Goal: Information Seeking & Learning: Find specific fact

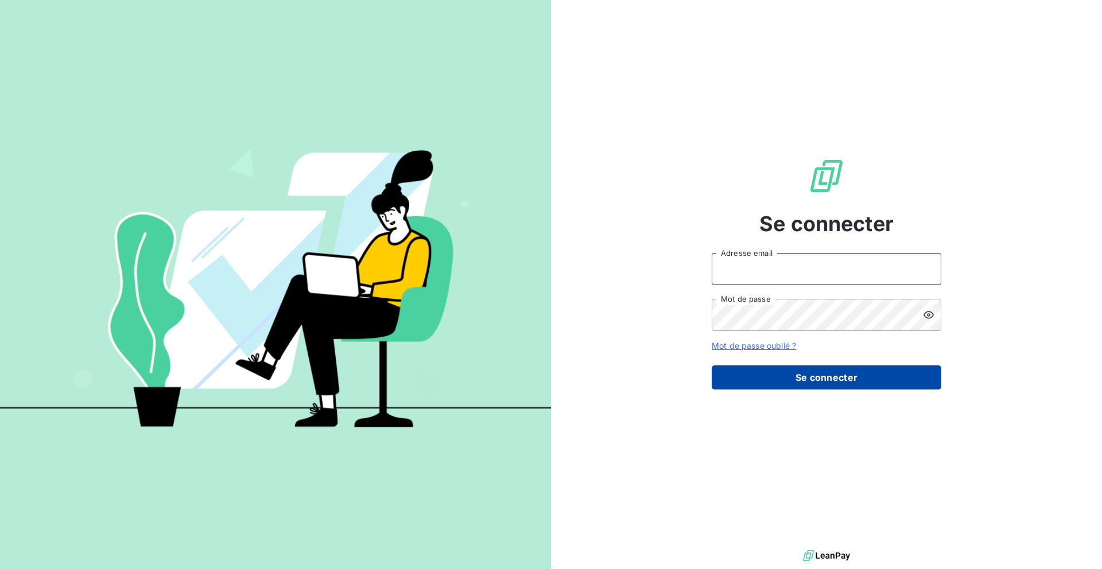
type input "nesrine@monga.io"
click at [717, 382] on button "Se connecter" at bounding box center [827, 378] width 230 height 24
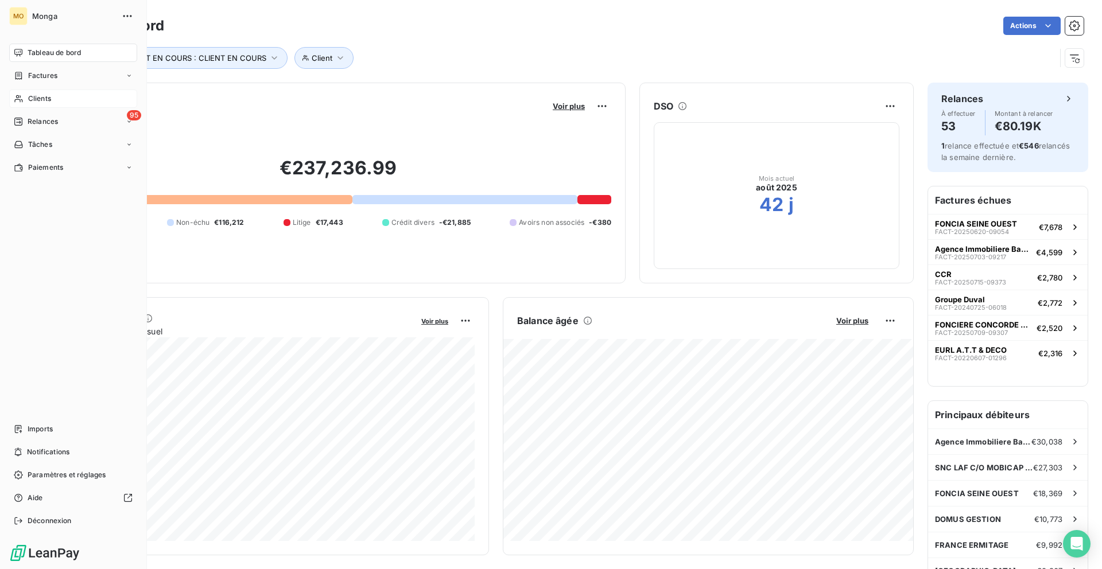
click at [25, 92] on div "Clients" at bounding box center [73, 99] width 128 height 18
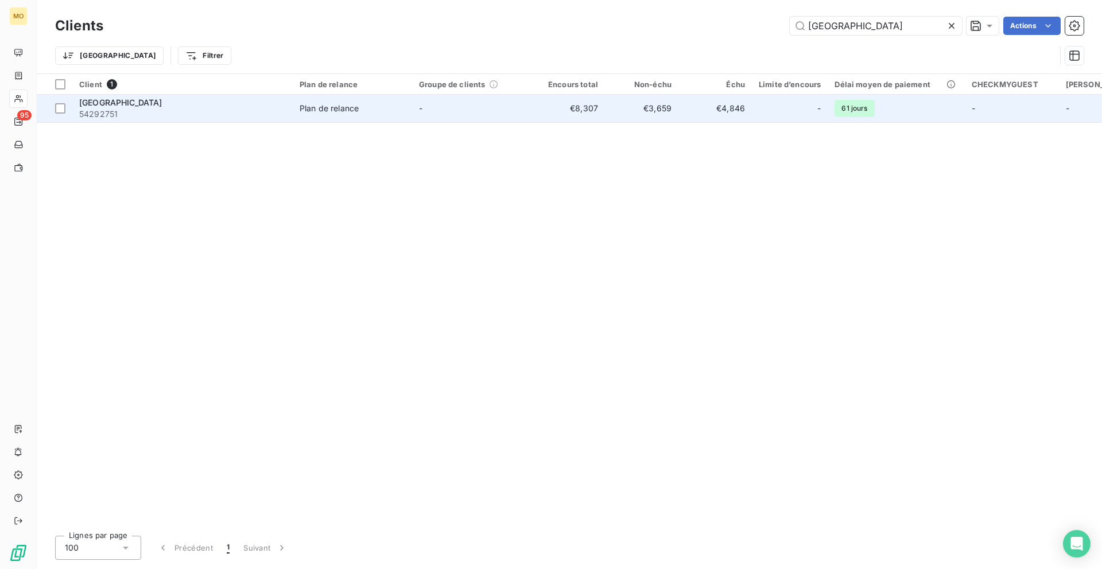
type input "[GEOGRAPHIC_DATA]"
click at [213, 103] on div "[GEOGRAPHIC_DATA]" at bounding box center [182, 102] width 207 height 11
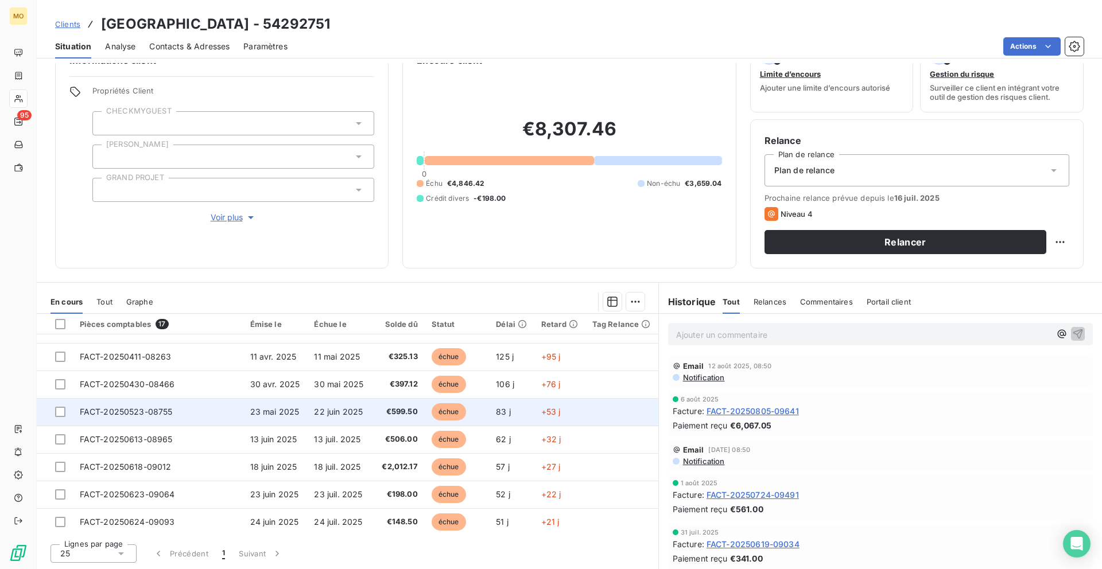
scroll to position [24, 0]
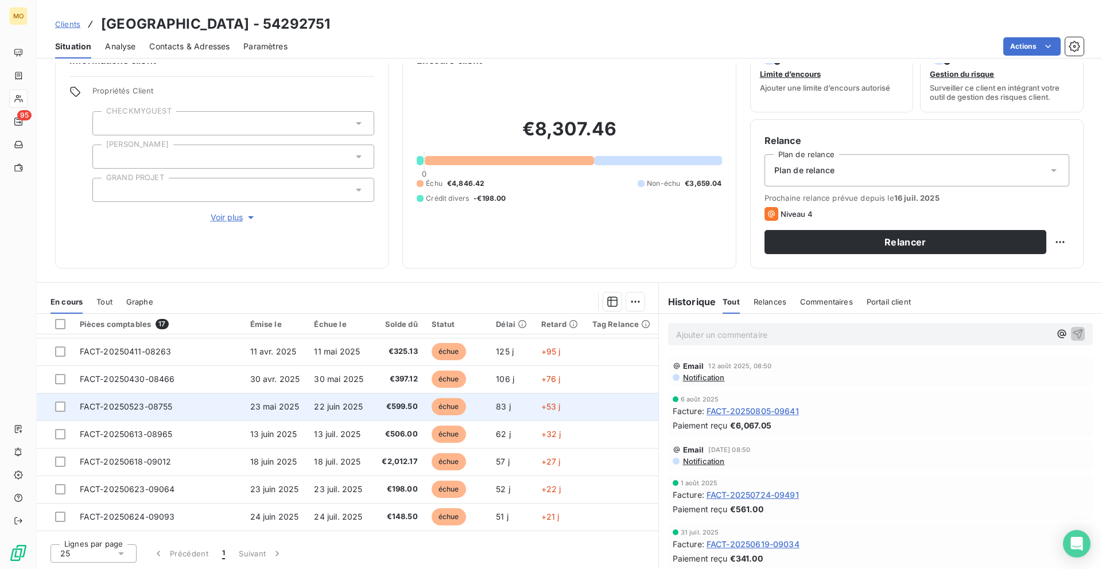
click at [432, 440] on span "échue" at bounding box center [449, 434] width 34 height 17
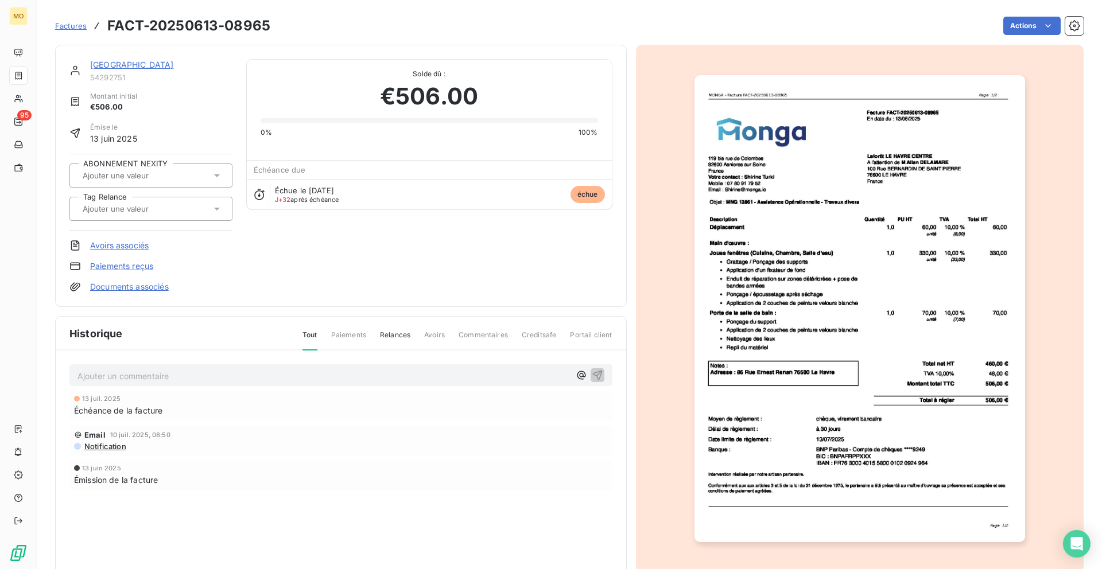
click at [172, 67] on link "[GEOGRAPHIC_DATA]" at bounding box center [132, 65] width 84 height 10
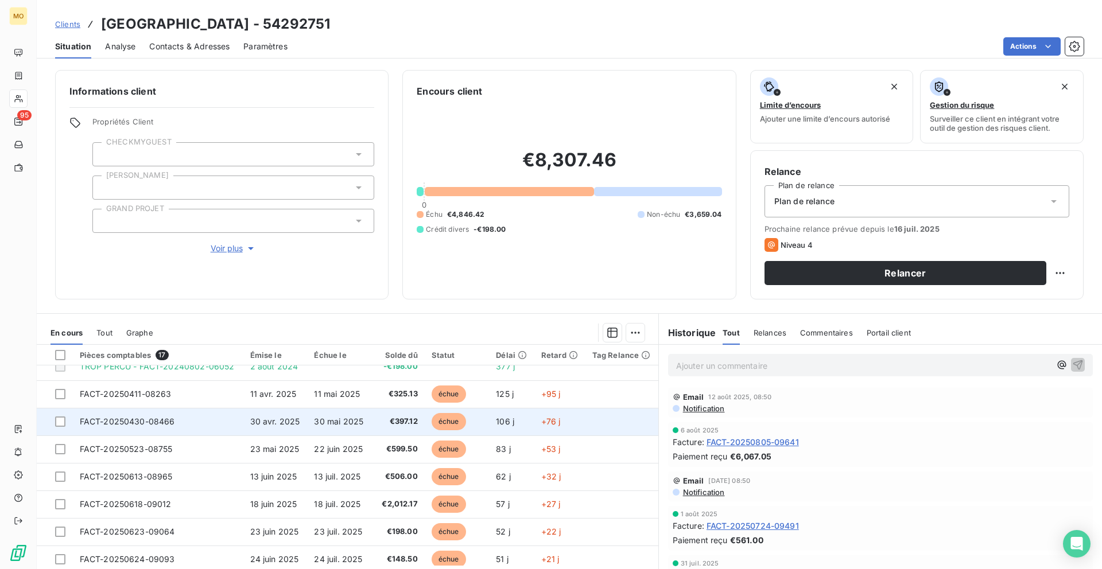
scroll to position [12, 0]
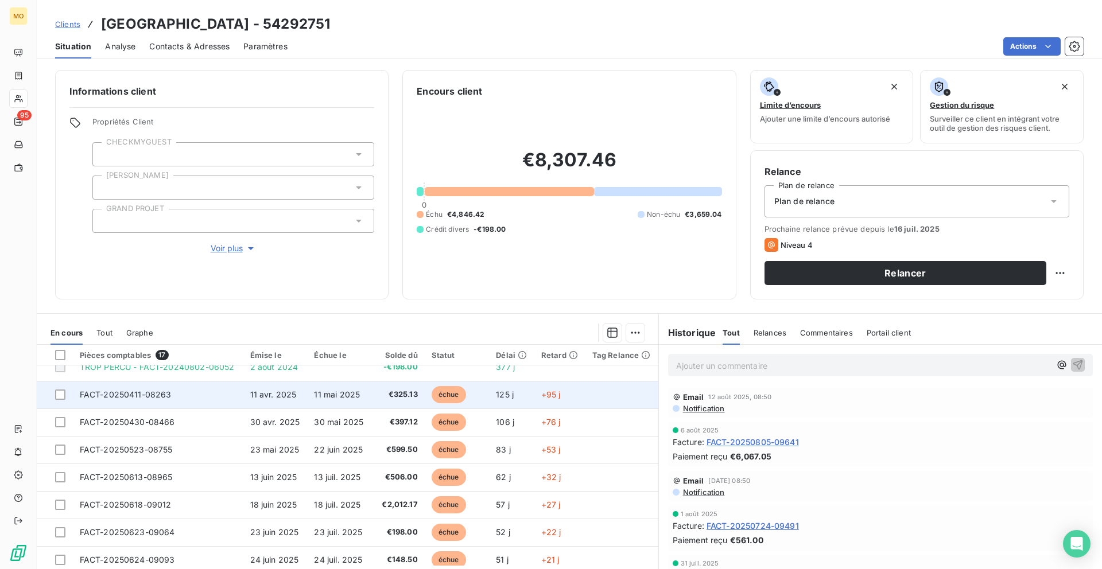
click at [312, 390] on td "11 mai 2025" at bounding box center [340, 395] width 67 height 28
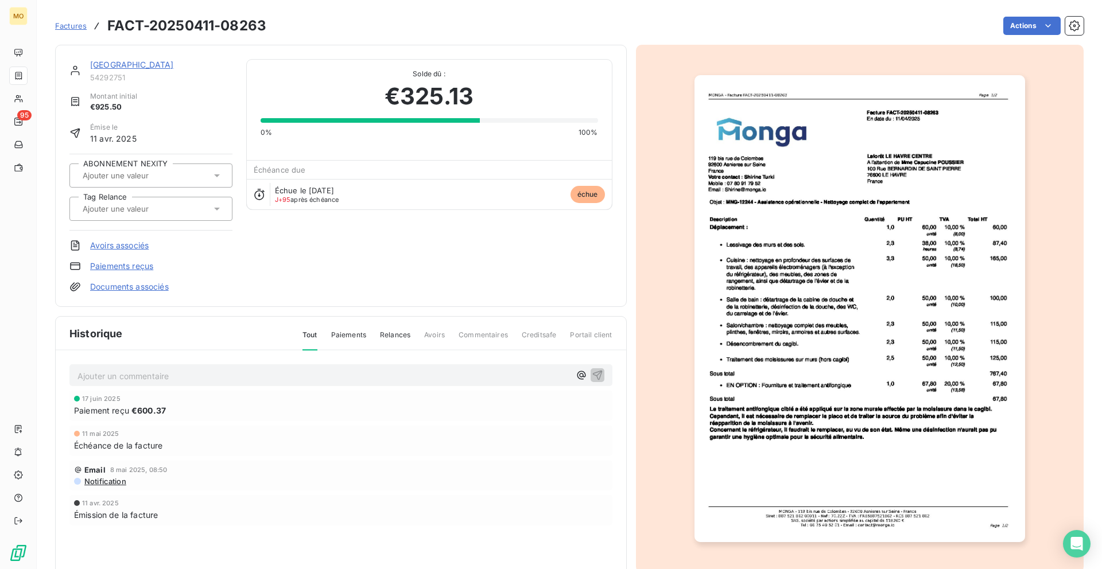
scroll to position [33, 0]
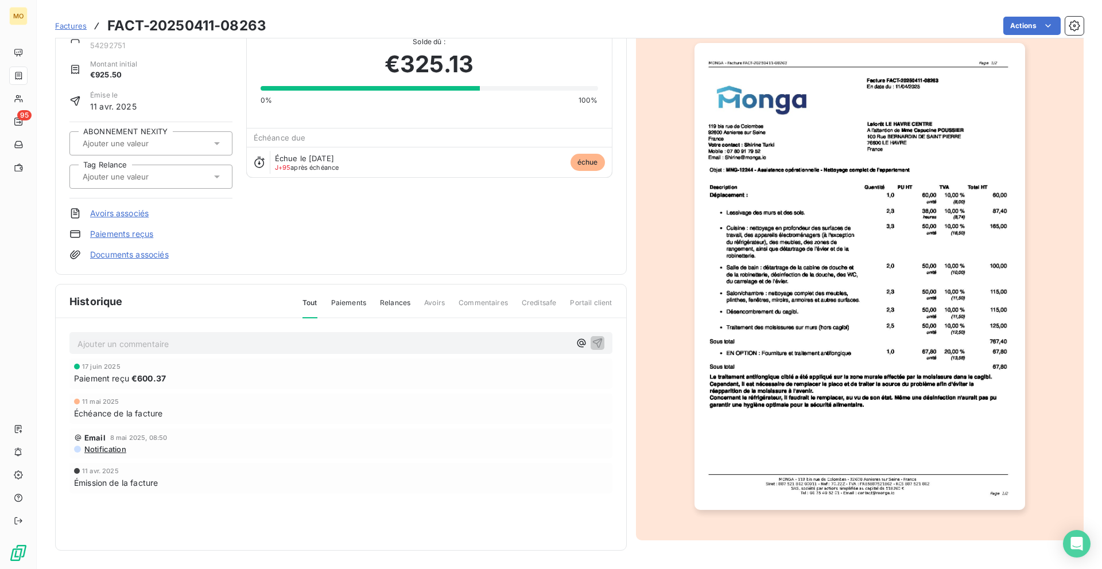
click at [777, 445] on img "button" at bounding box center [859, 276] width 331 height 467
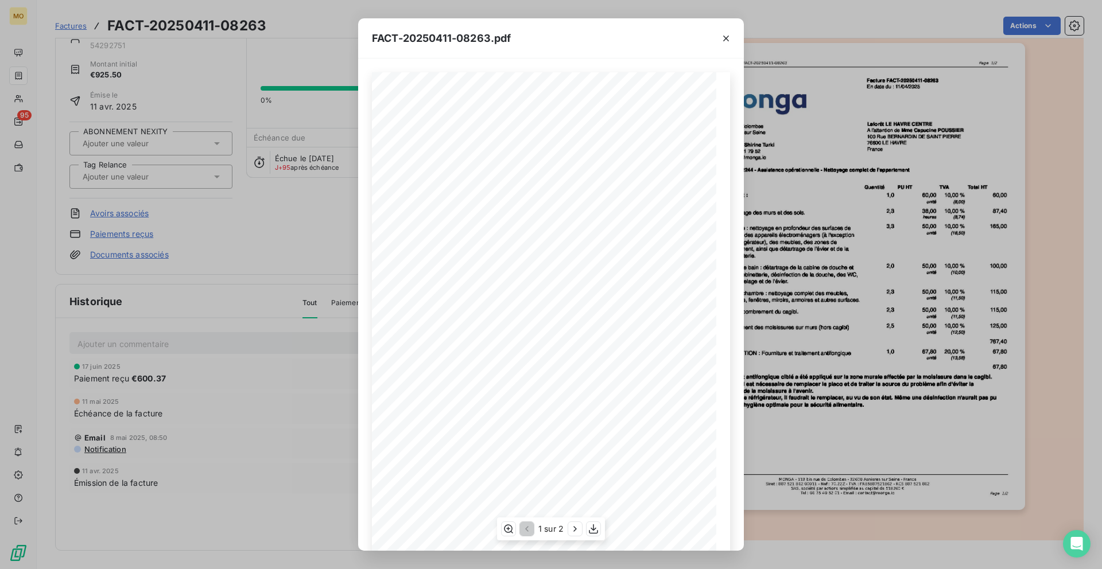
click at [574, 538] on div "1 sur 2" at bounding box center [551, 529] width 108 height 23
click at [574, 533] on icon "button" at bounding box center [574, 528] width 11 height 11
click at [877, 275] on div "FACT-20250411-08263.pdf Total net HT 835,20 € TVA 10,00% 76,74 € TVA 20,00% 13,…" at bounding box center [551, 284] width 1102 height 569
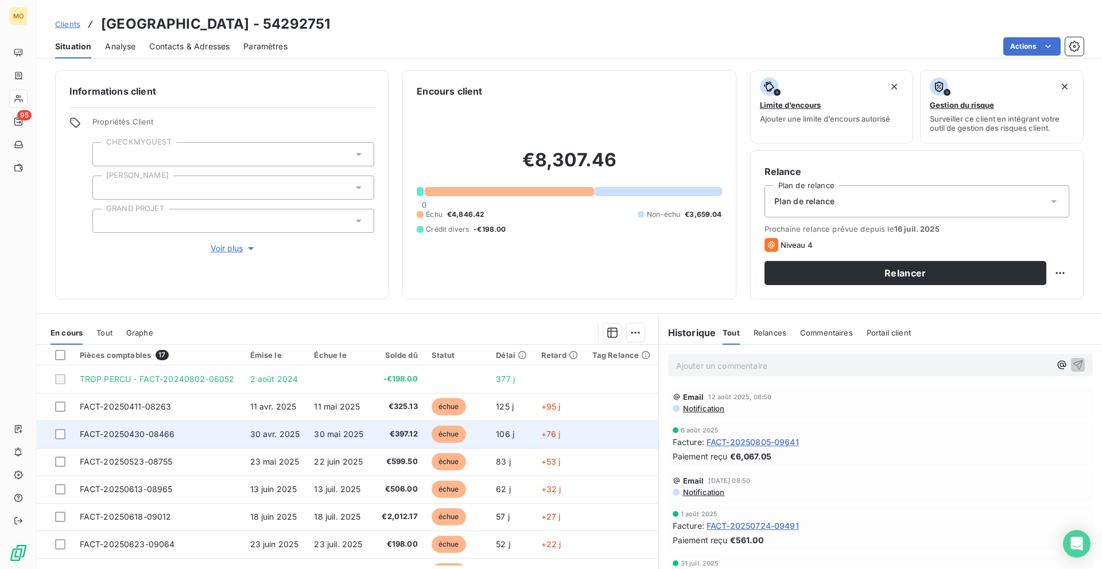
click at [402, 441] on td "€397.12" at bounding box center [400, 435] width 50 height 28
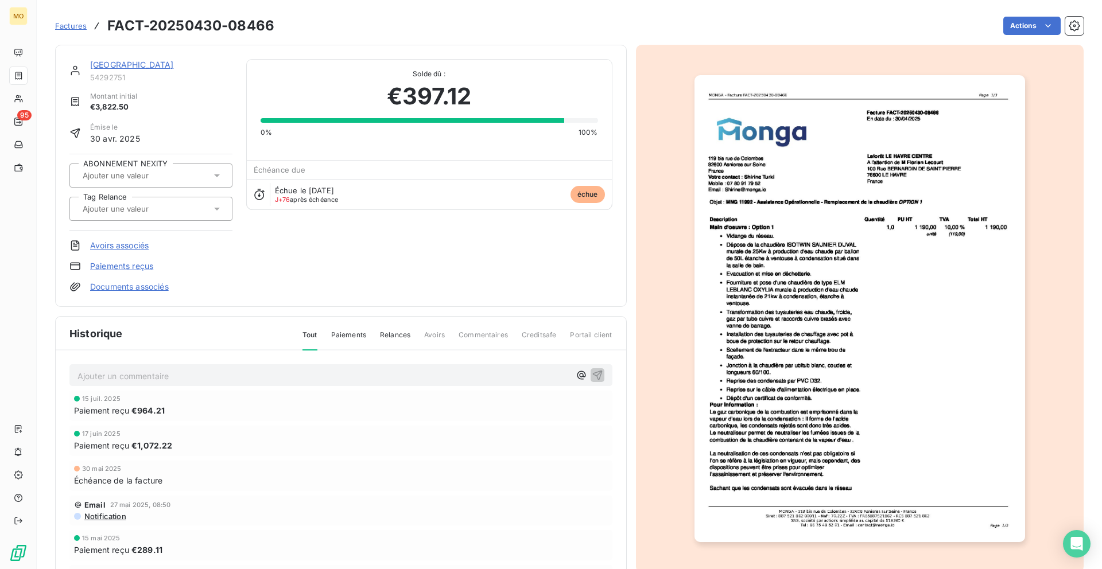
click at [780, 300] on img "button" at bounding box center [859, 308] width 331 height 467
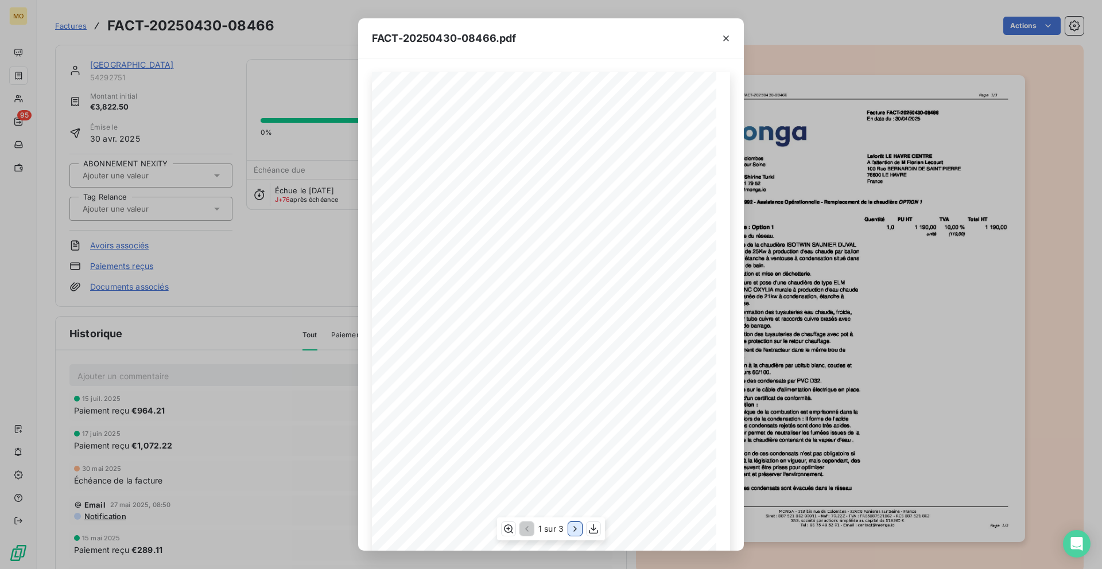
click at [572, 529] on icon "button" at bounding box center [574, 528] width 11 height 11
click at [572, 529] on icon "button" at bounding box center [575, 528] width 11 height 11
click at [774, 347] on div "FACT-20250430-08466.pdf Total net HT 3 475,00 € TVA 10,00% 347,50 € Montant tot…" at bounding box center [551, 284] width 1102 height 569
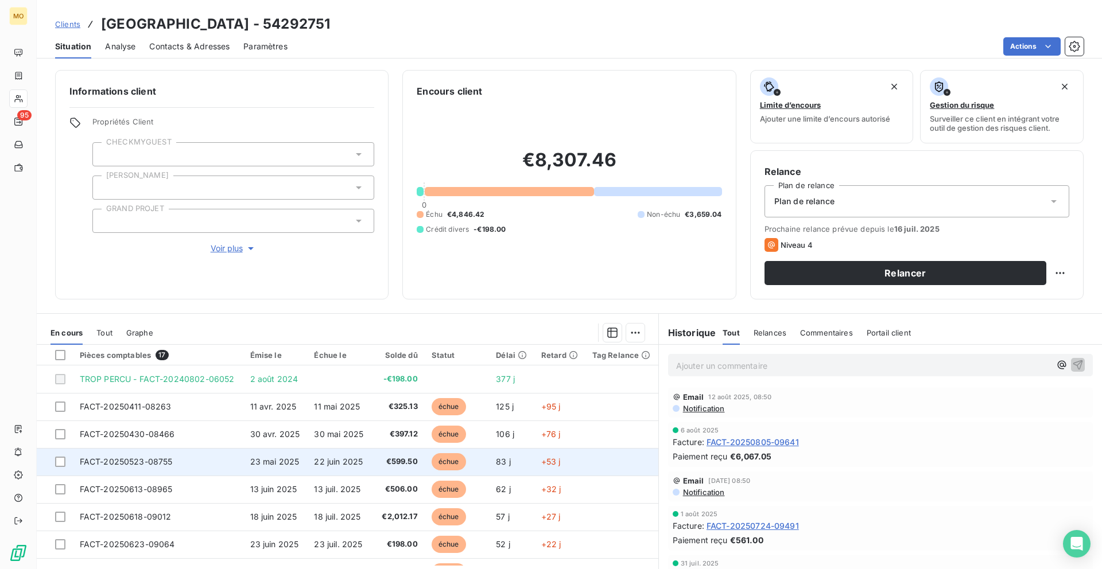
click at [516, 459] on td "83 j" at bounding box center [511, 462] width 45 height 28
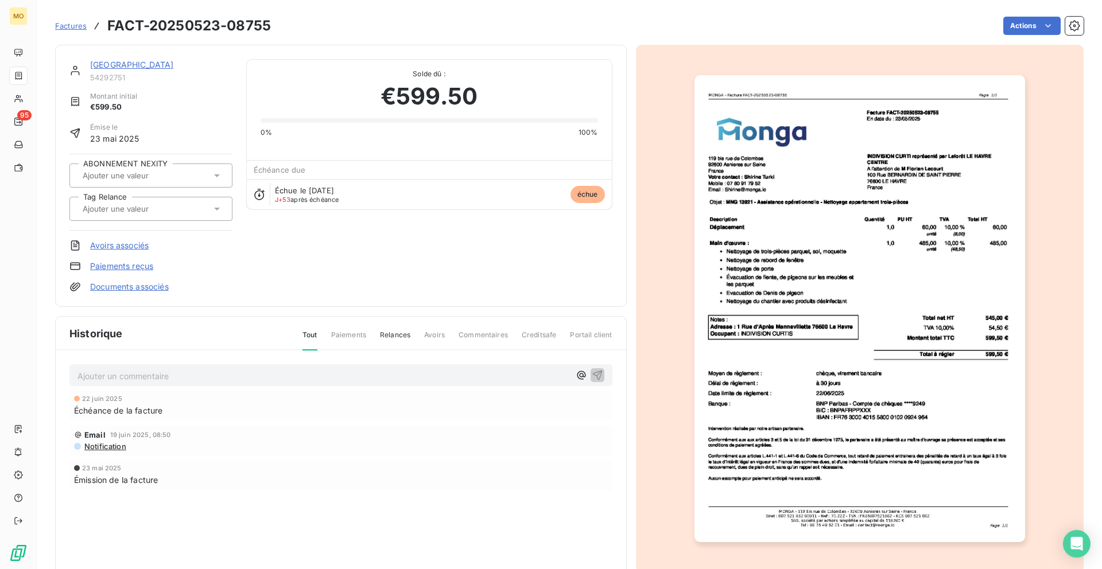
click at [824, 326] on img "button" at bounding box center [859, 308] width 331 height 467
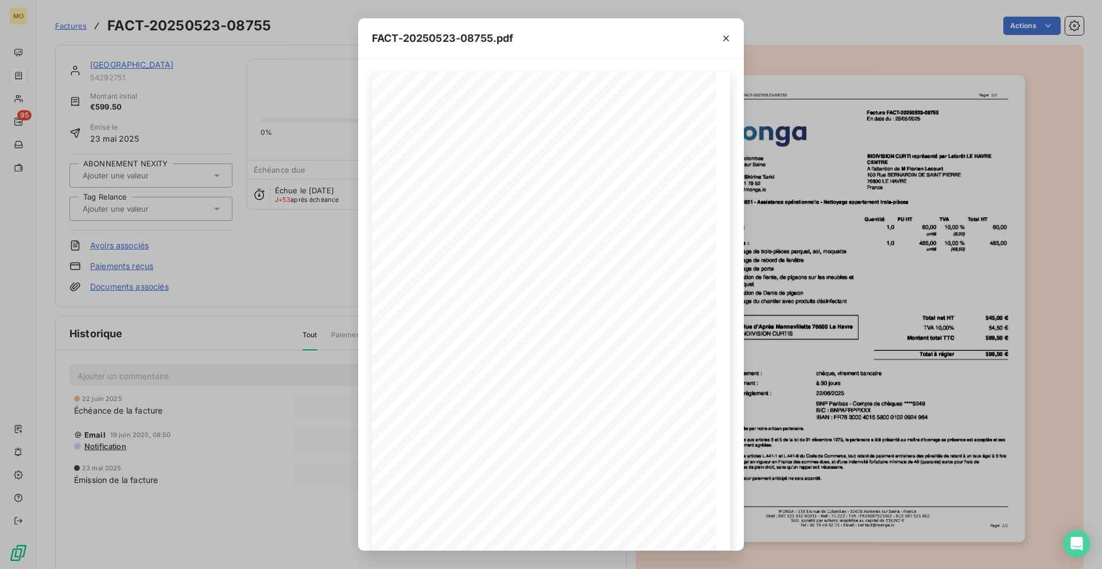
click at [816, 289] on div "FACT-20250523-08755.pdf [STREET_ADDRESS] Votre contact : [PERSON_NAME][GEOGRAPH…" at bounding box center [551, 284] width 1102 height 569
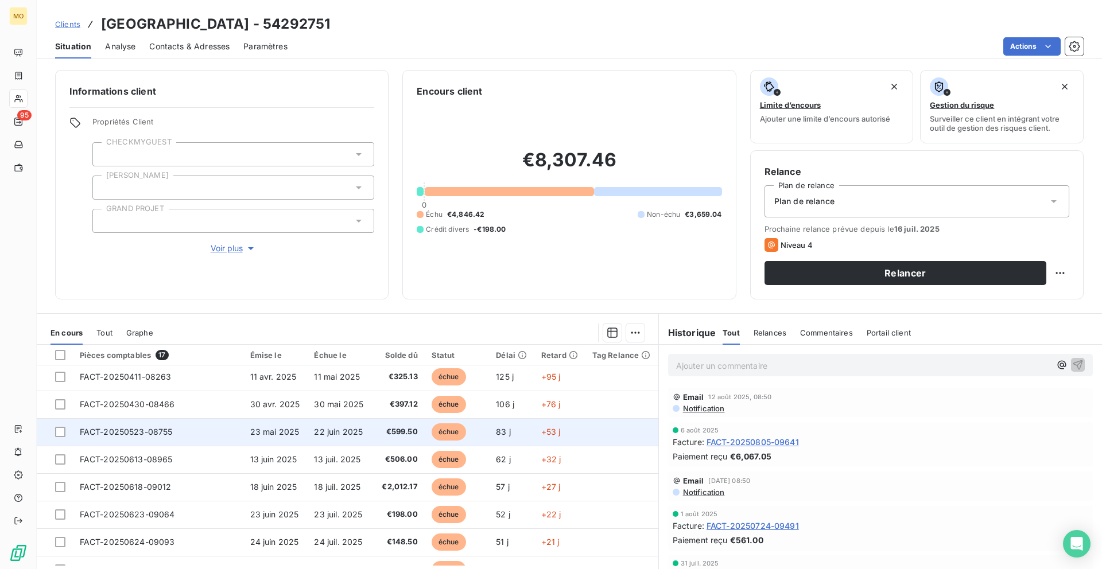
scroll to position [32, 0]
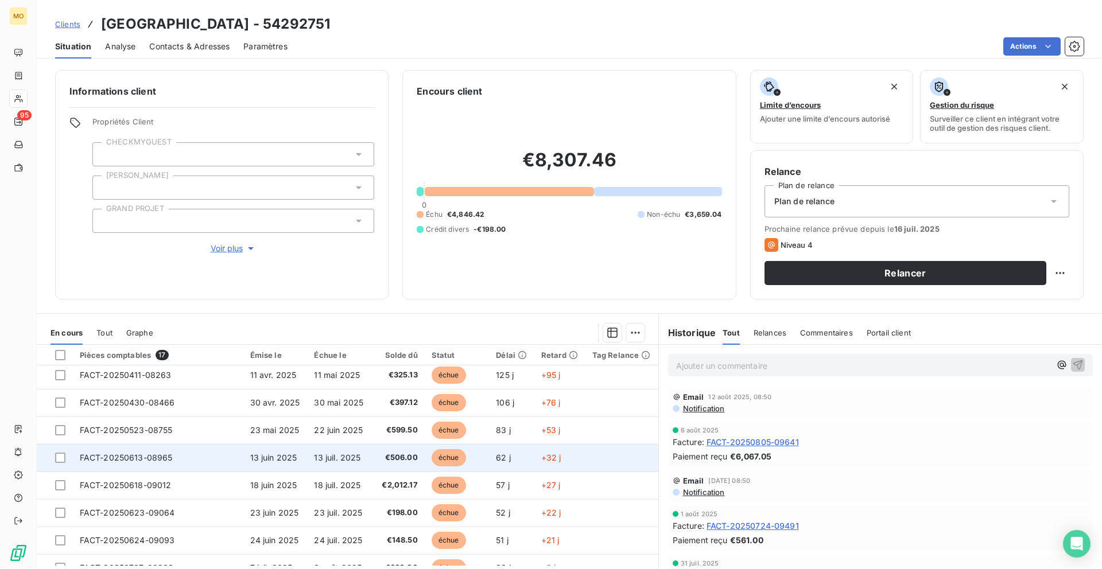
click at [523, 460] on td "62 j" at bounding box center [511, 458] width 45 height 28
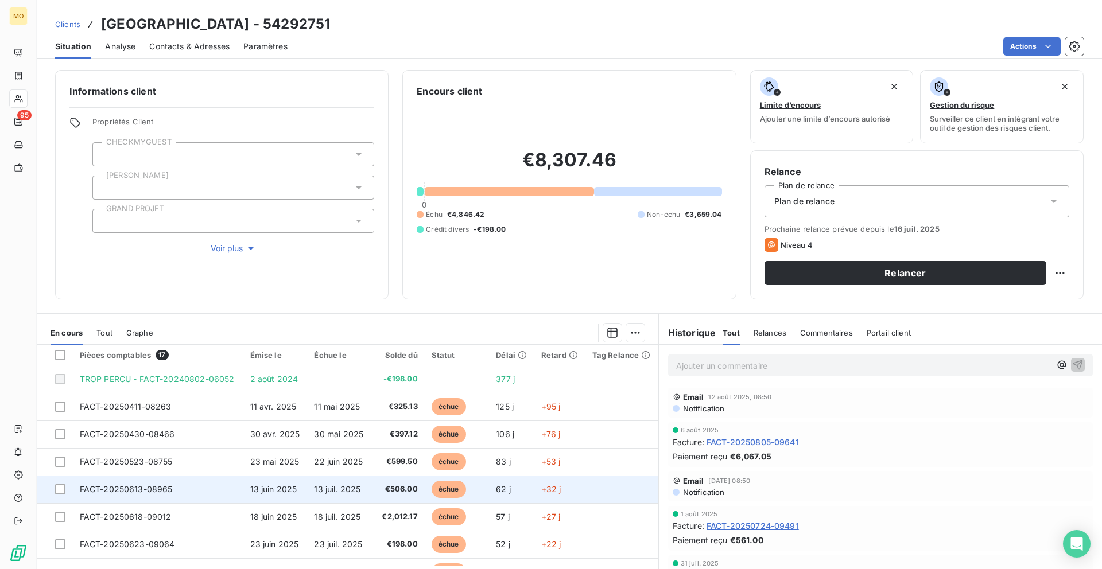
click at [393, 486] on span "€506.00" at bounding box center [400, 489] width 36 height 11
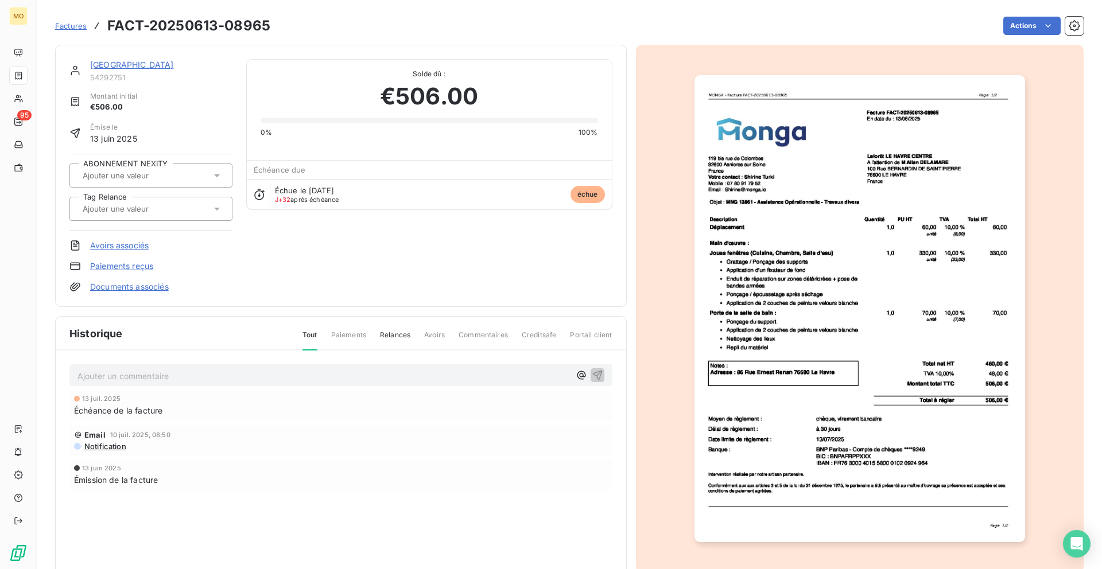
click at [174, 63] on link "[GEOGRAPHIC_DATA]" at bounding box center [132, 65] width 84 height 10
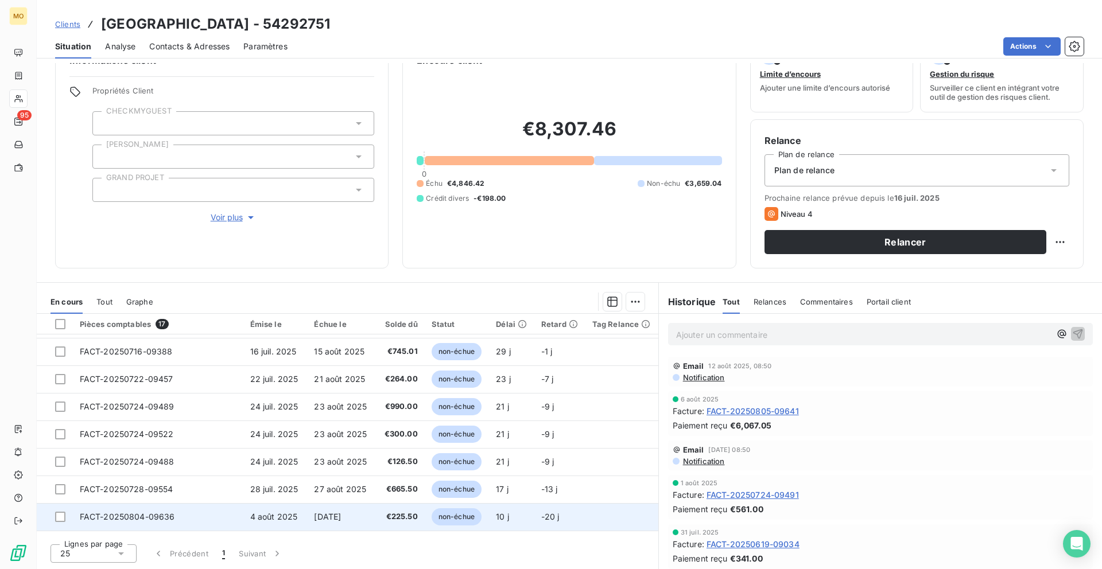
scroll to position [269, 0]
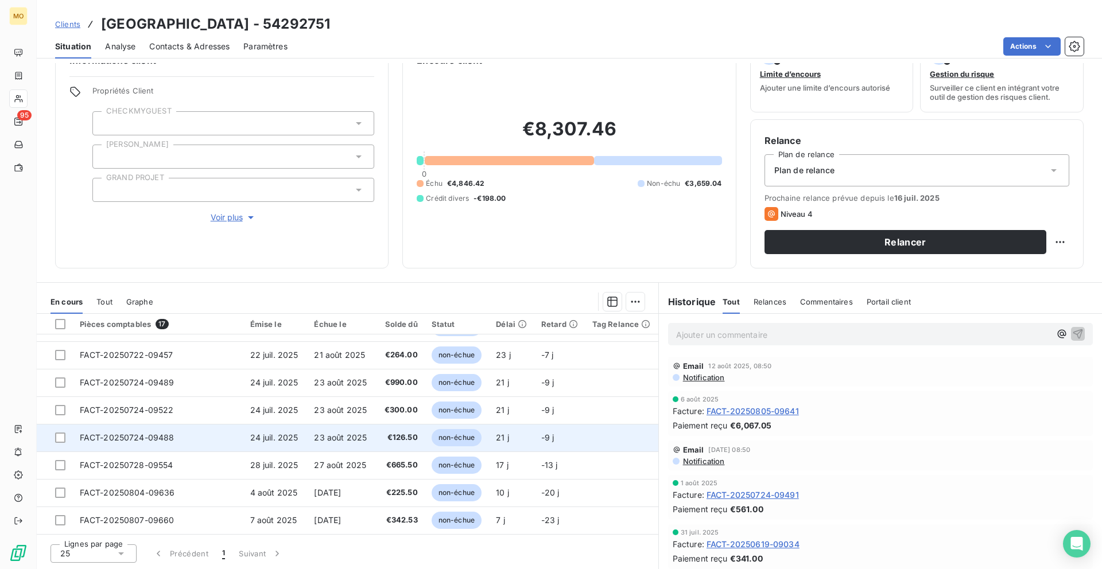
click at [339, 441] on span "23 août 2025" at bounding box center [340, 438] width 53 height 10
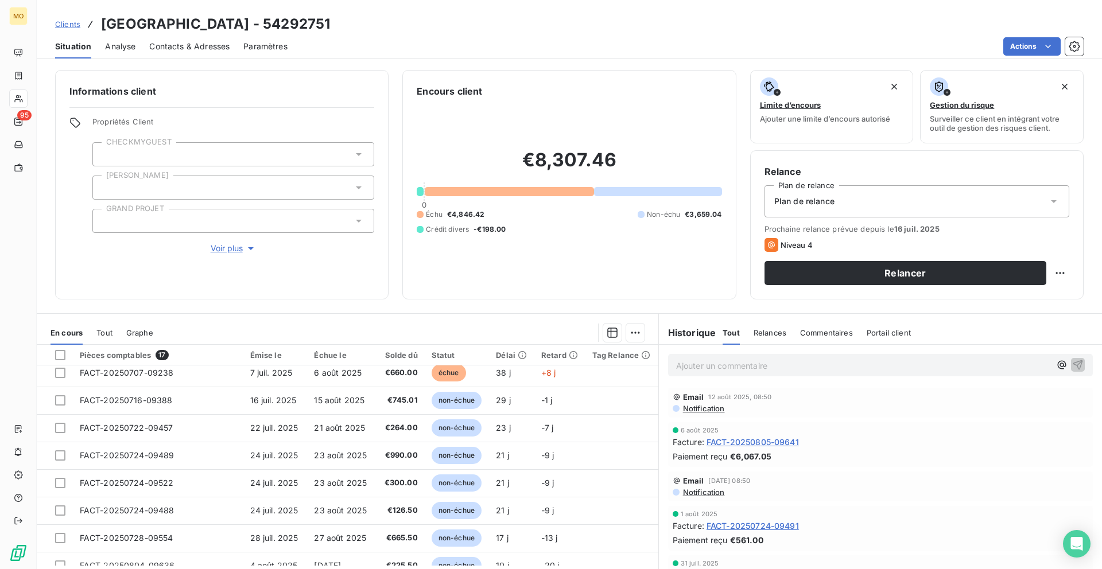
scroll to position [269, 0]
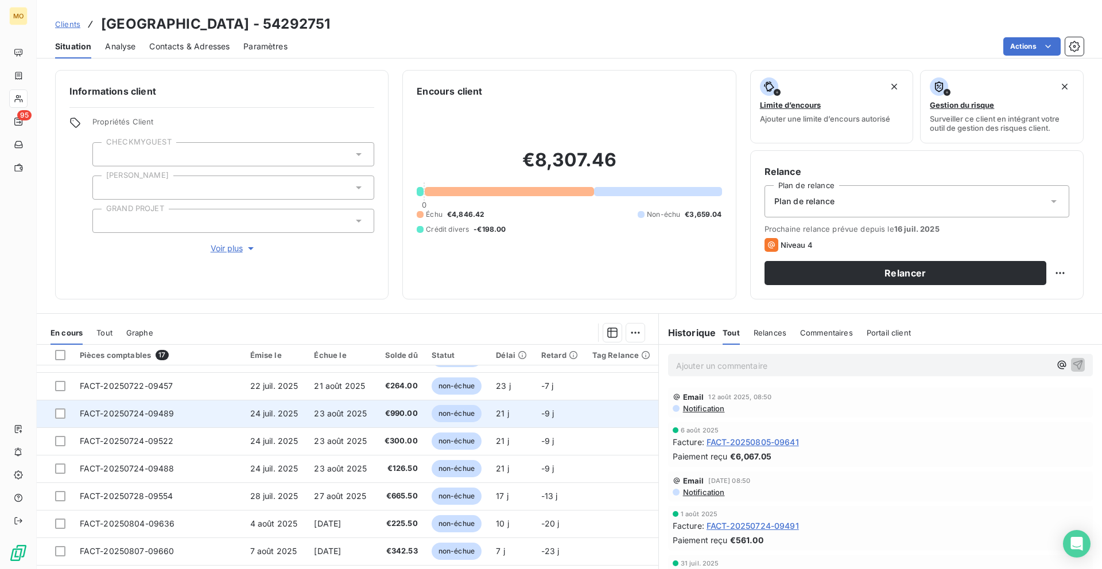
click at [388, 410] on span "€990.00" at bounding box center [400, 413] width 36 height 11
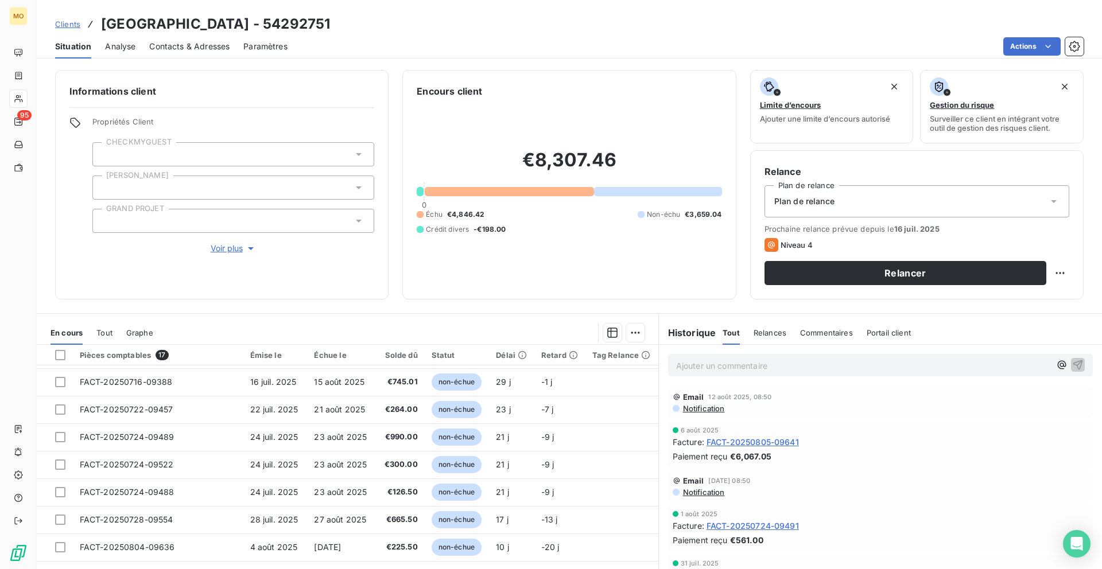
scroll to position [269, 0]
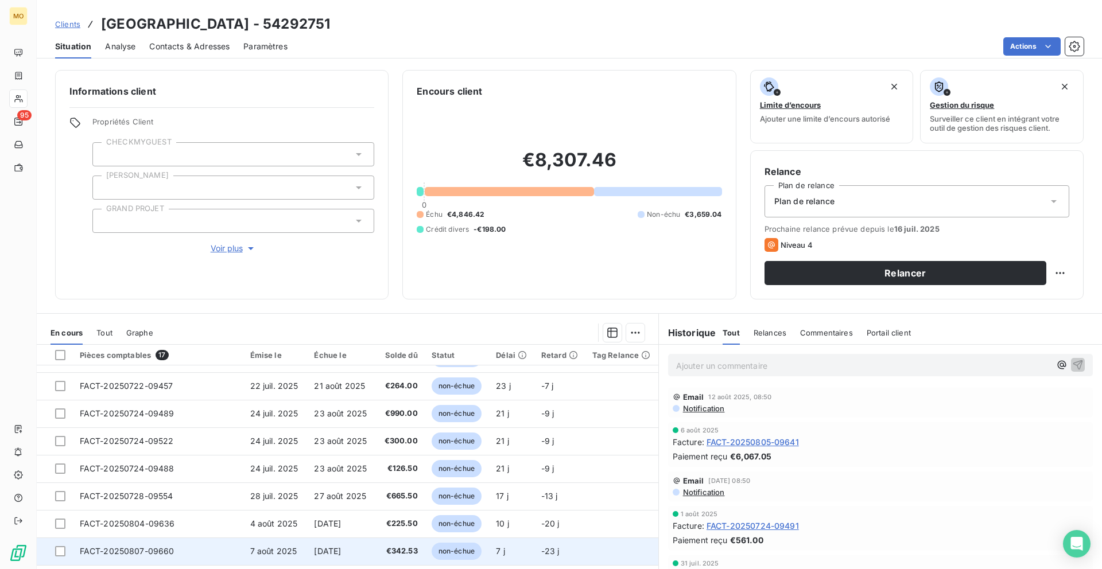
click at [342, 542] on td "[DATE]" at bounding box center [340, 552] width 67 height 28
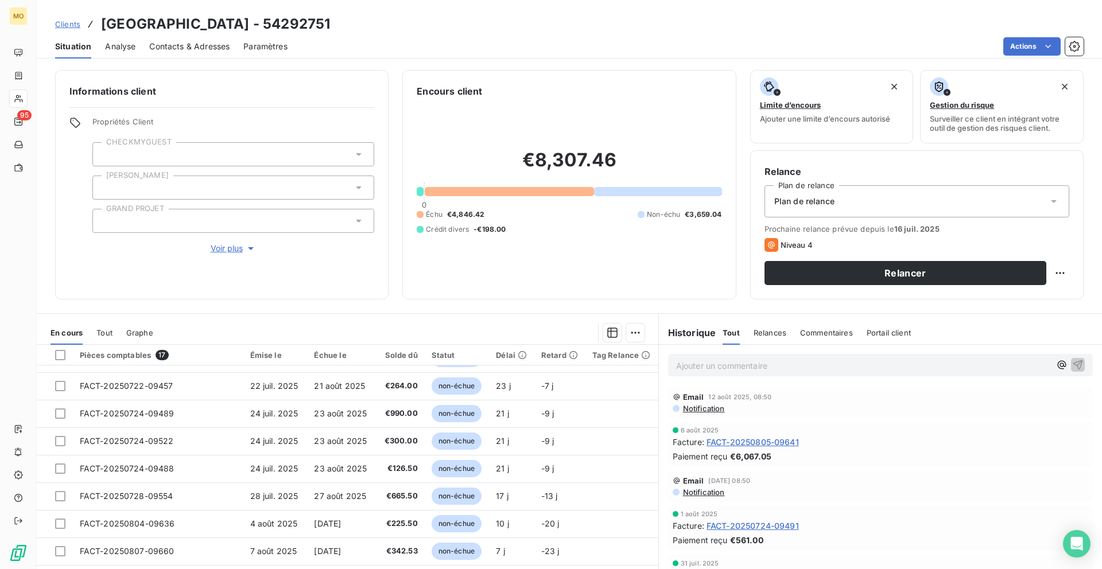
scroll to position [31, 0]
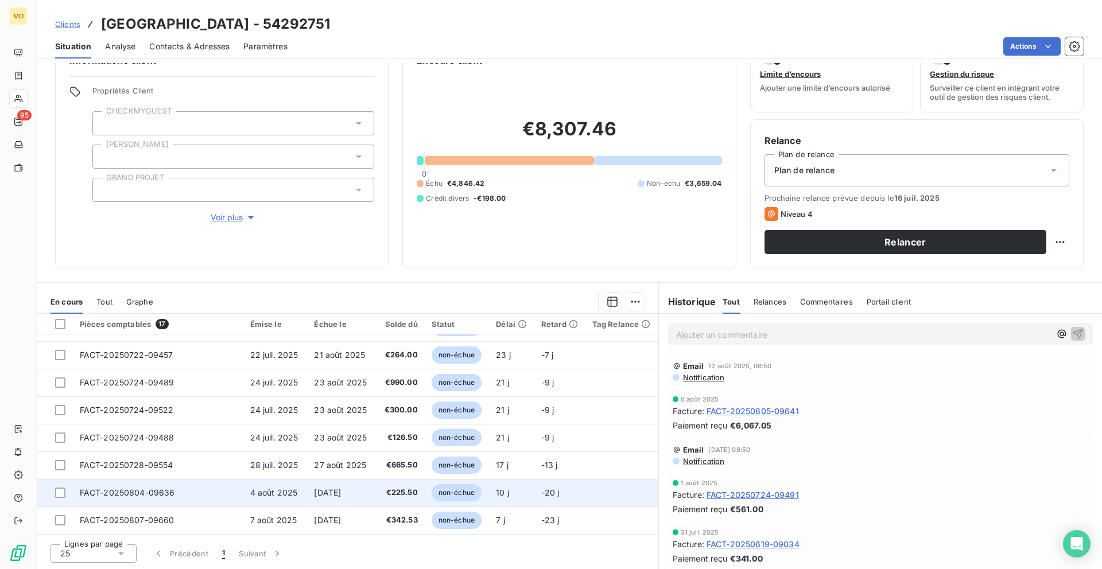
click at [395, 495] on span "€225.50" at bounding box center [400, 492] width 36 height 11
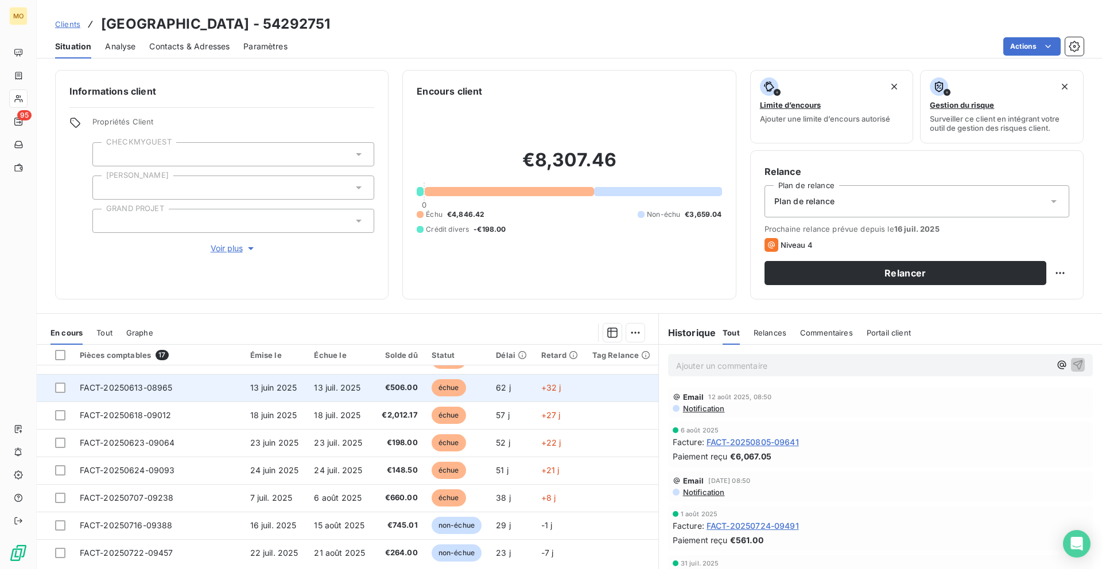
scroll to position [201, 0]
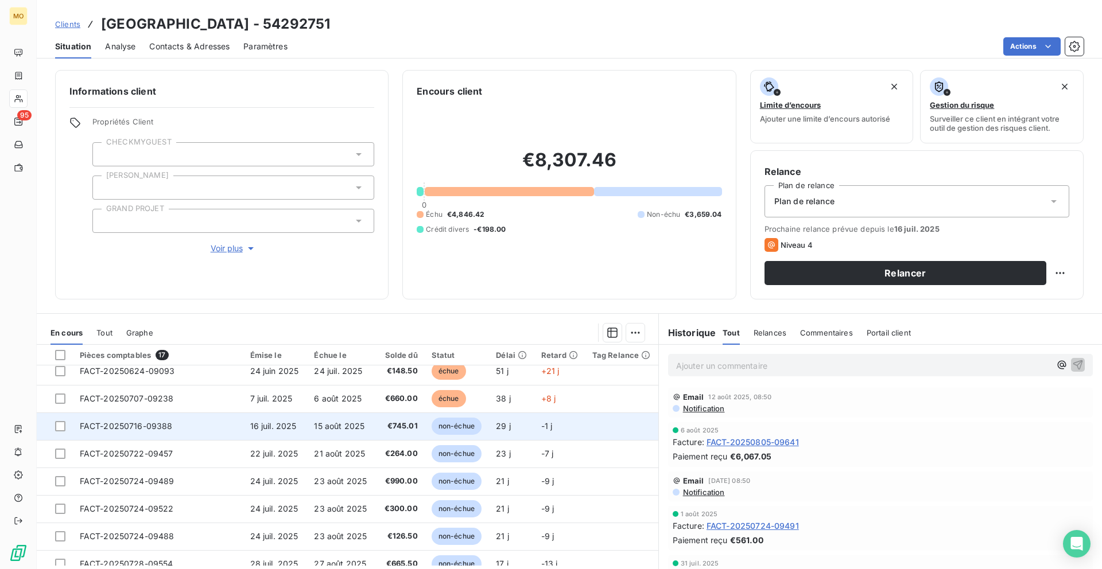
click at [145, 431] on td "FACT-20250716-09388" at bounding box center [158, 427] width 170 height 28
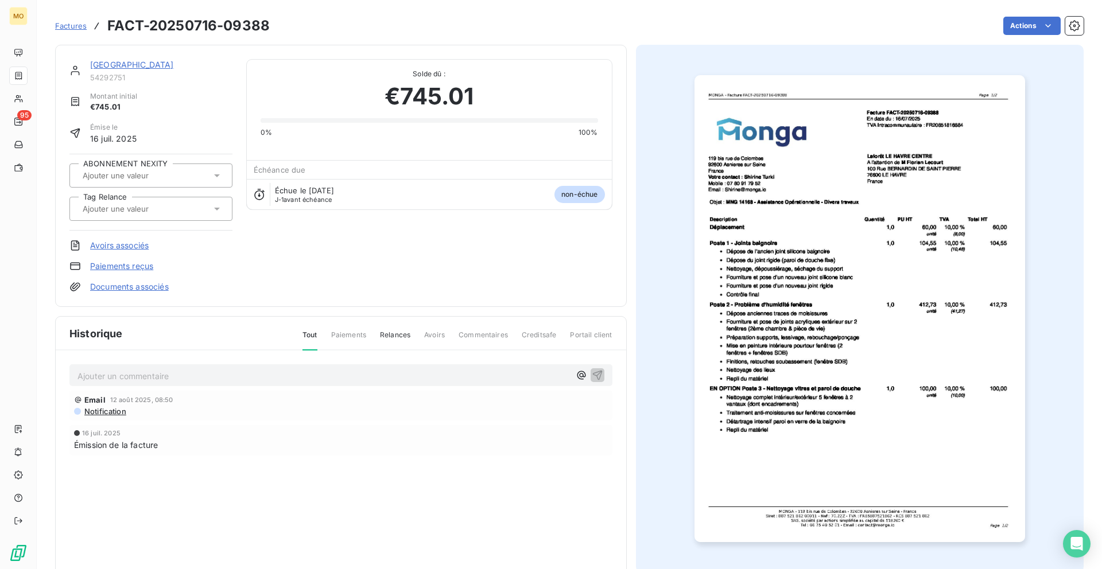
click at [745, 413] on img "button" at bounding box center [859, 308] width 331 height 467
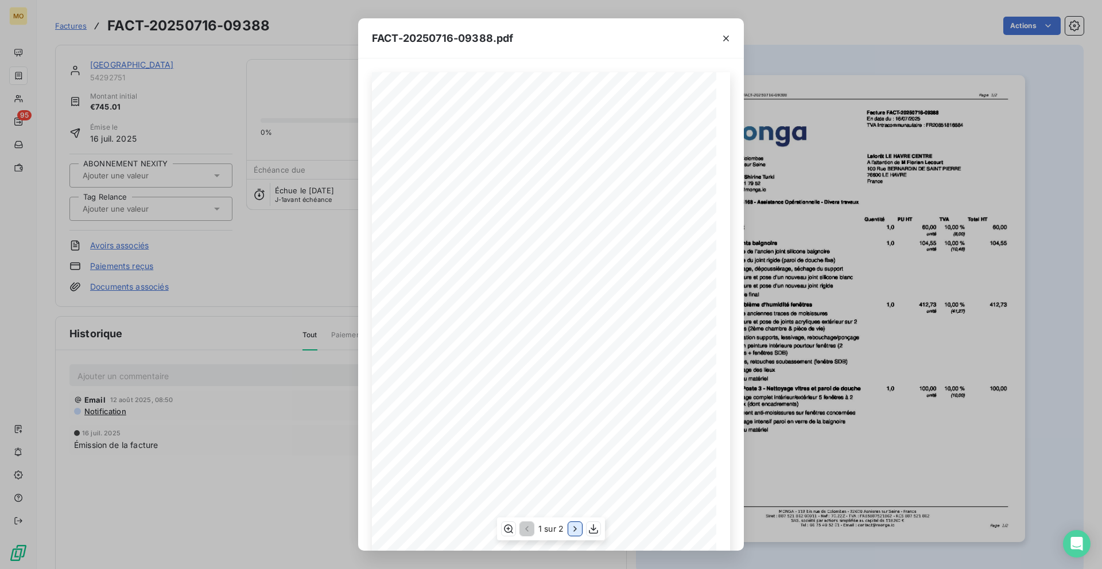
click at [573, 525] on icon "button" at bounding box center [574, 528] width 11 height 11
click at [522, 533] on icon "button" at bounding box center [525, 528] width 11 height 11
click at [572, 534] on icon "button" at bounding box center [574, 528] width 11 height 11
click at [305, 451] on div "FACT-20250716-09388.pdf Total net HT 677,28 € TVA 10,00% 67,73 € Montant total …" at bounding box center [551, 284] width 1102 height 569
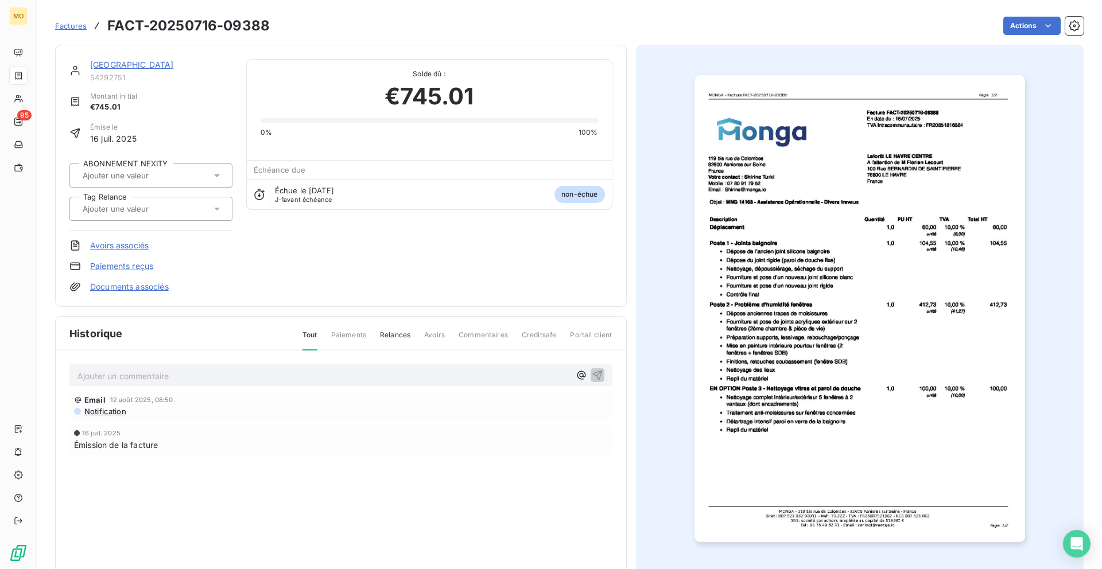
click at [305, 451] on div "Émission de la facture" at bounding box center [341, 445] width 534 height 12
click at [969, 282] on img "button" at bounding box center [859, 308] width 331 height 467
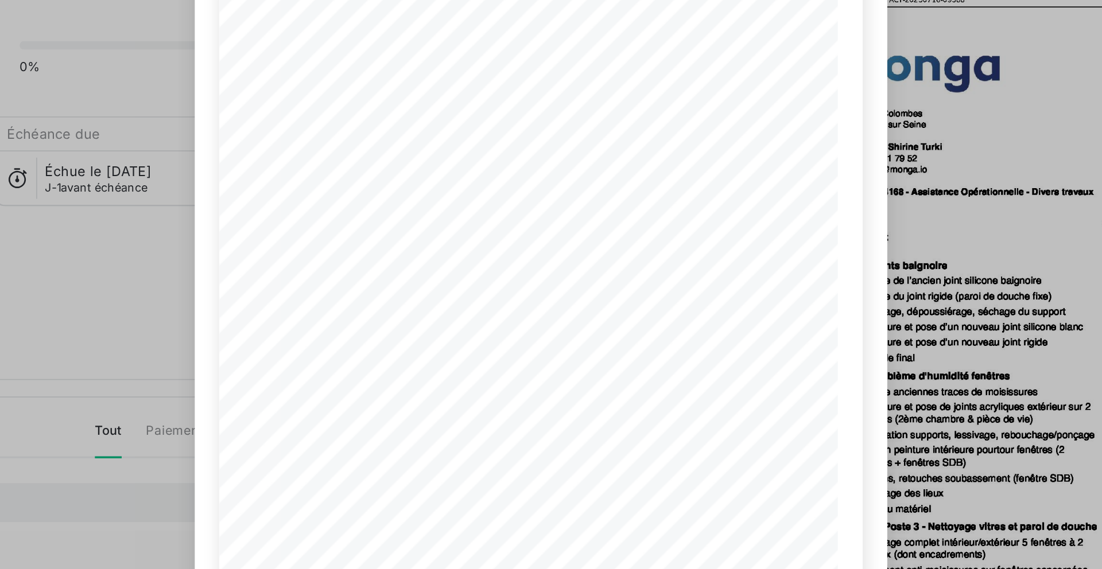
click at [296, 203] on div "FACT-20250716-09388.pdf [STREET_ADDRESS] Votre contact : [PERSON_NAME][GEOGRAPH…" at bounding box center [551, 284] width 1102 height 569
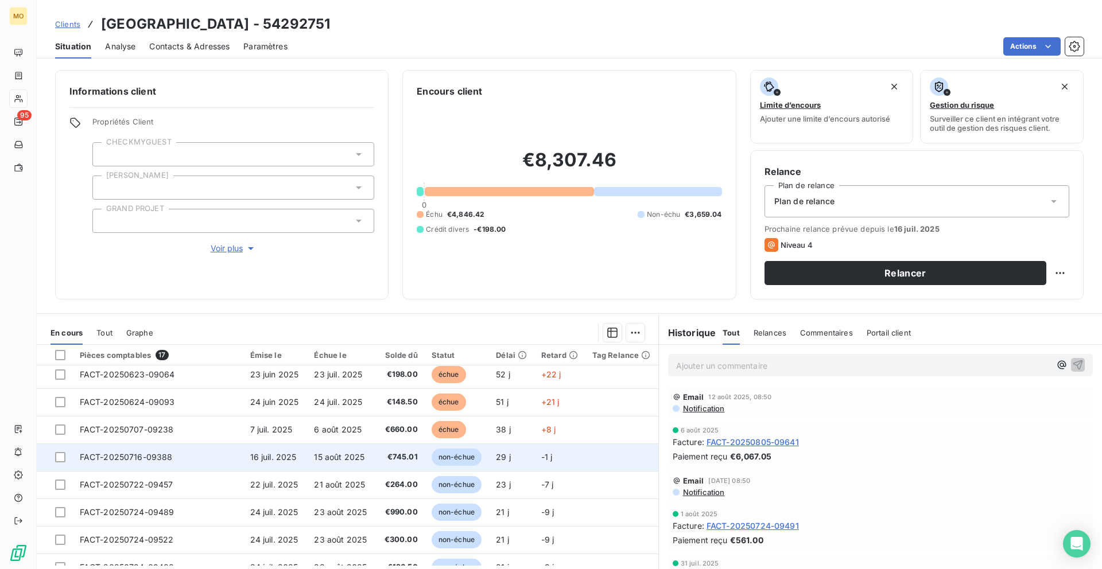
scroll to position [171, 0]
click at [238, 467] on td "FACT-20250716-09388" at bounding box center [158, 456] width 170 height 28
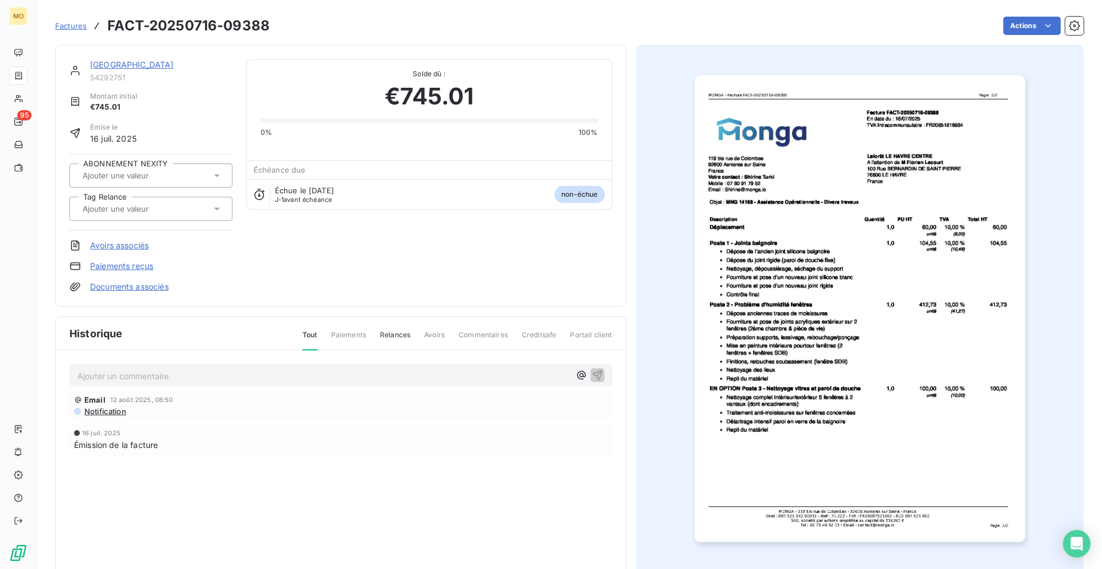
click at [892, 293] on img "button" at bounding box center [859, 308] width 331 height 467
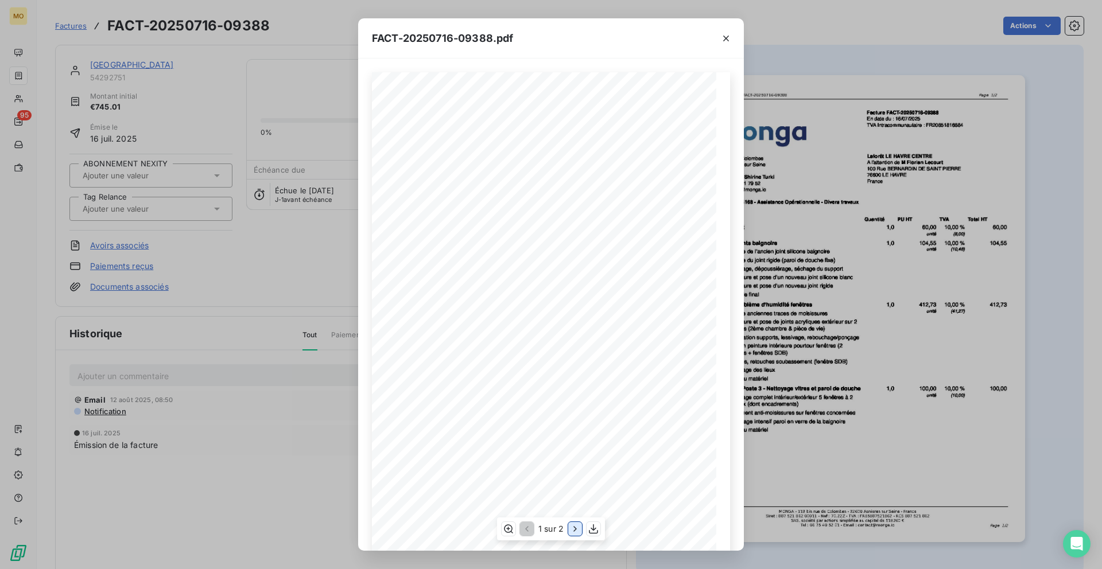
click at [578, 529] on icon "button" at bounding box center [574, 528] width 11 height 11
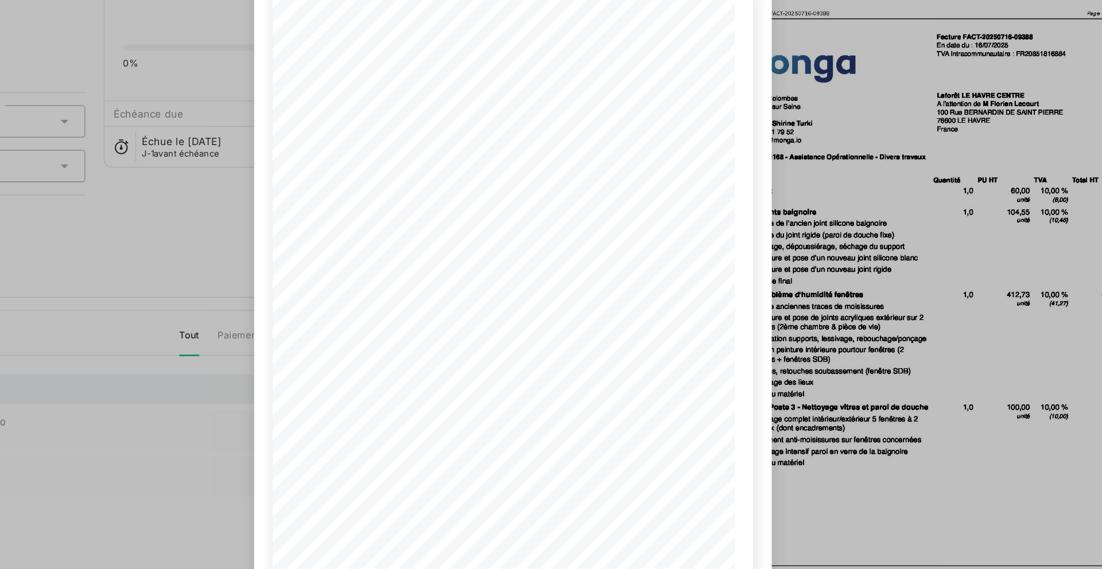
click at [347, 302] on div "FACT-20250716-09388.pdf Total net HT 677,28 € TVA 10,00% 67,73 € Montant total …" at bounding box center [551, 284] width 1102 height 569
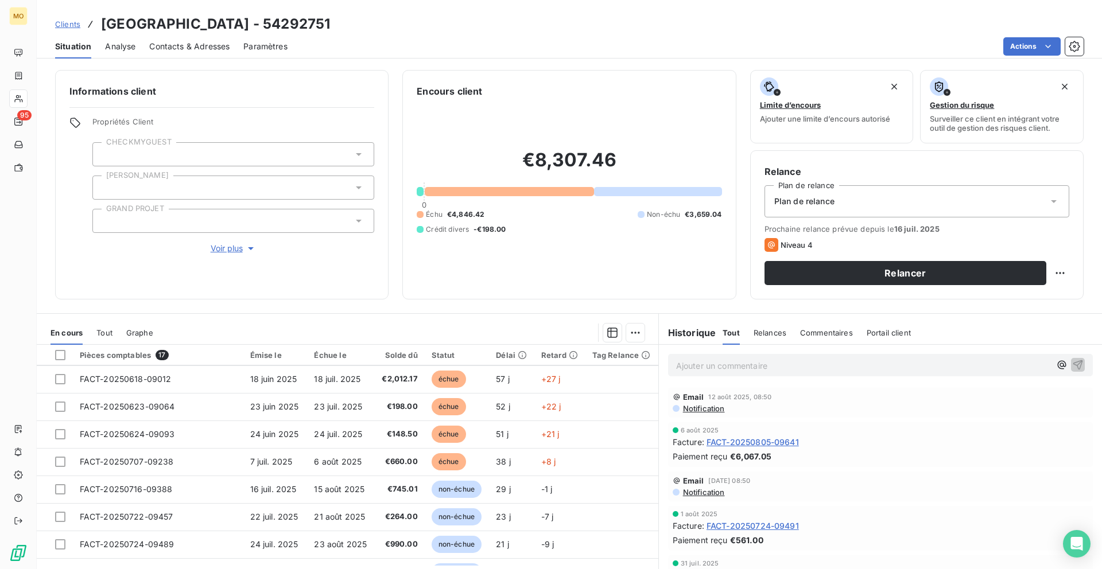
scroll to position [185, 0]
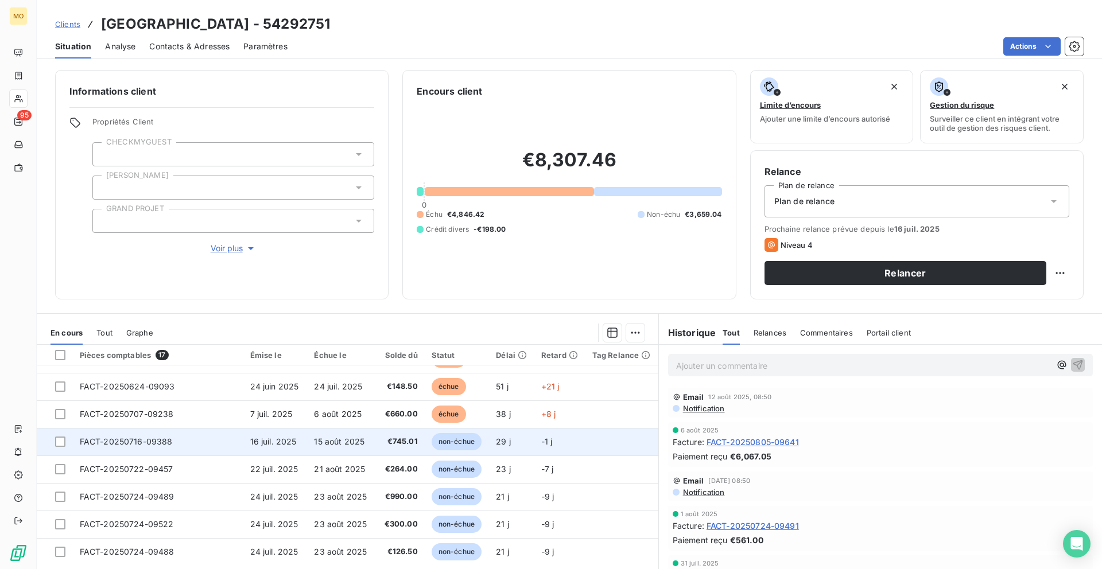
click at [310, 450] on td "15 août 2025" at bounding box center [340, 442] width 67 height 28
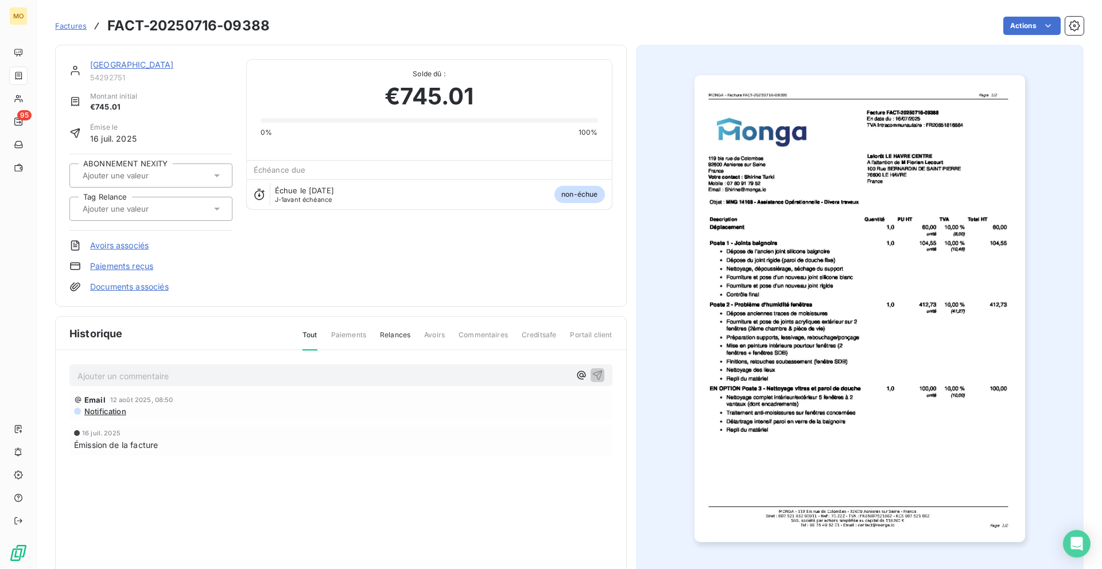
click at [856, 317] on img "button" at bounding box center [859, 308] width 331 height 467
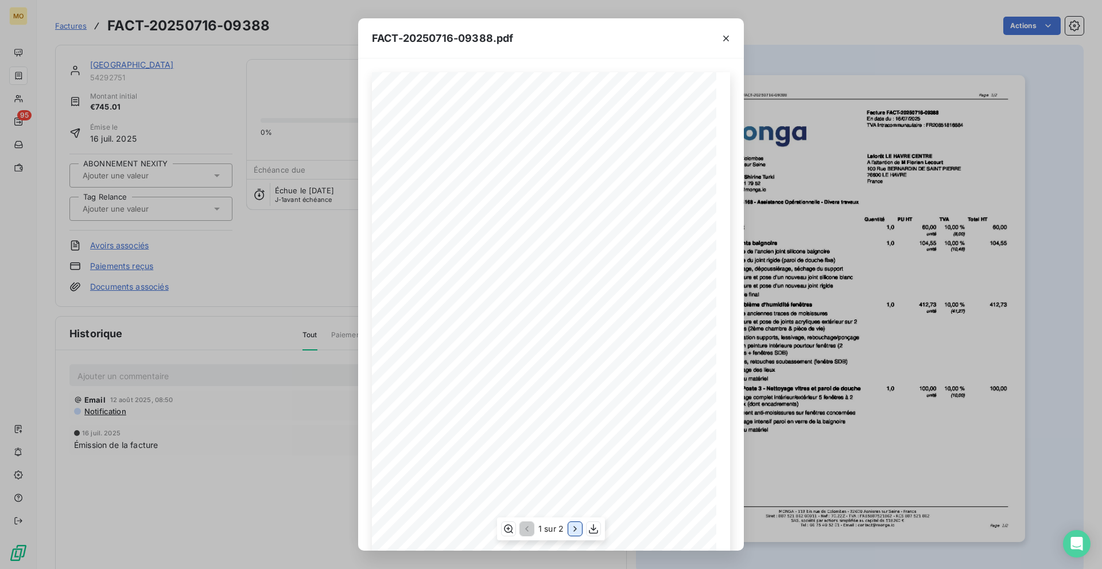
click at [576, 534] on icon "button" at bounding box center [574, 528] width 11 height 11
click at [333, 453] on div "FACT-20250716-09388.pdf Total net HT 677,28 € TVA 10,00% 67,73 € Montant total …" at bounding box center [551, 284] width 1102 height 569
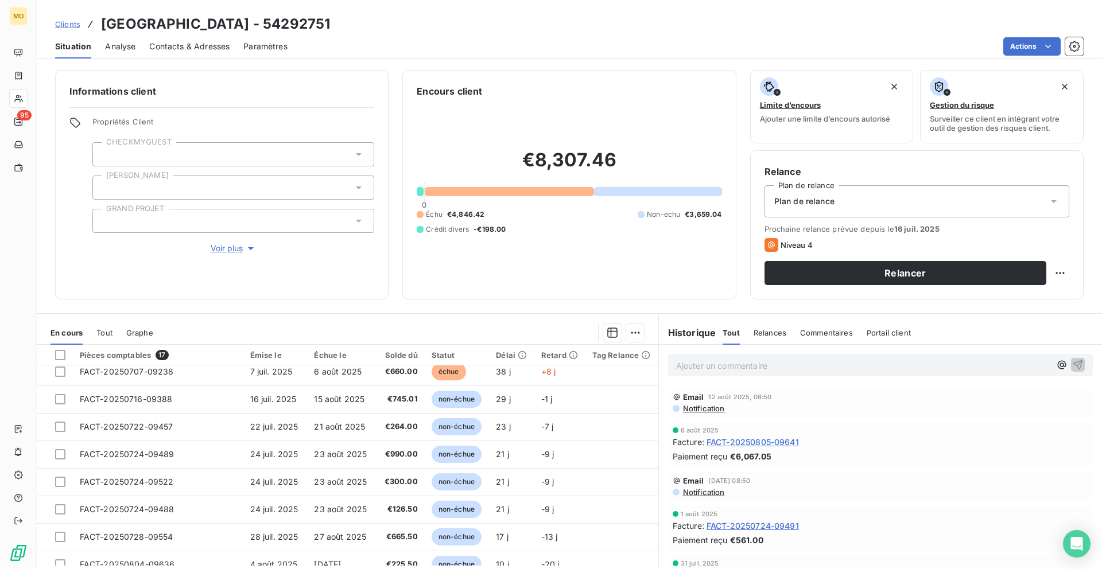
scroll to position [221, 0]
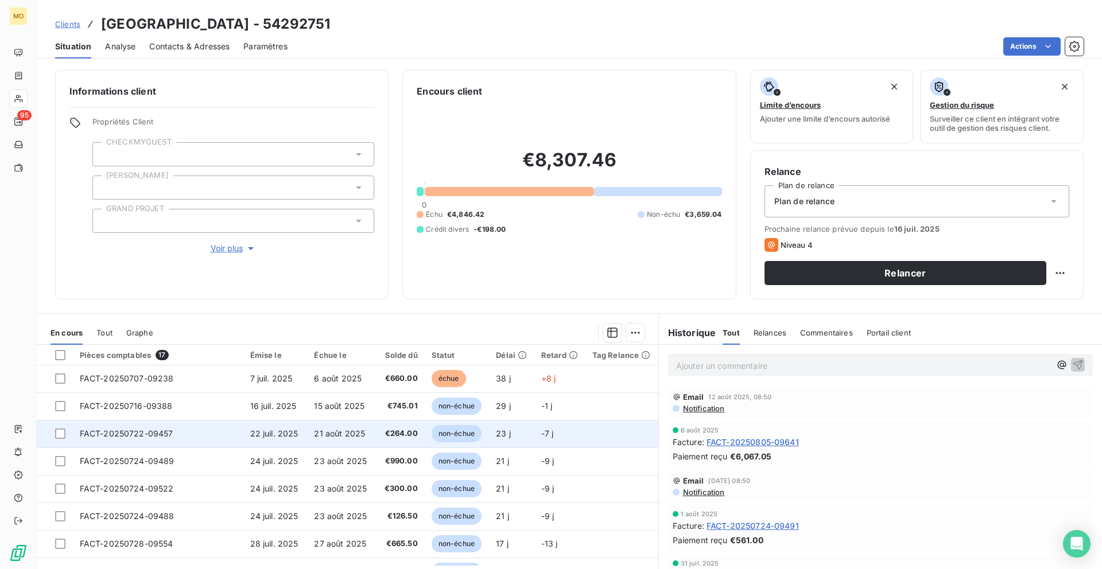
click at [307, 429] on td "21 août 2025" at bounding box center [340, 434] width 67 height 28
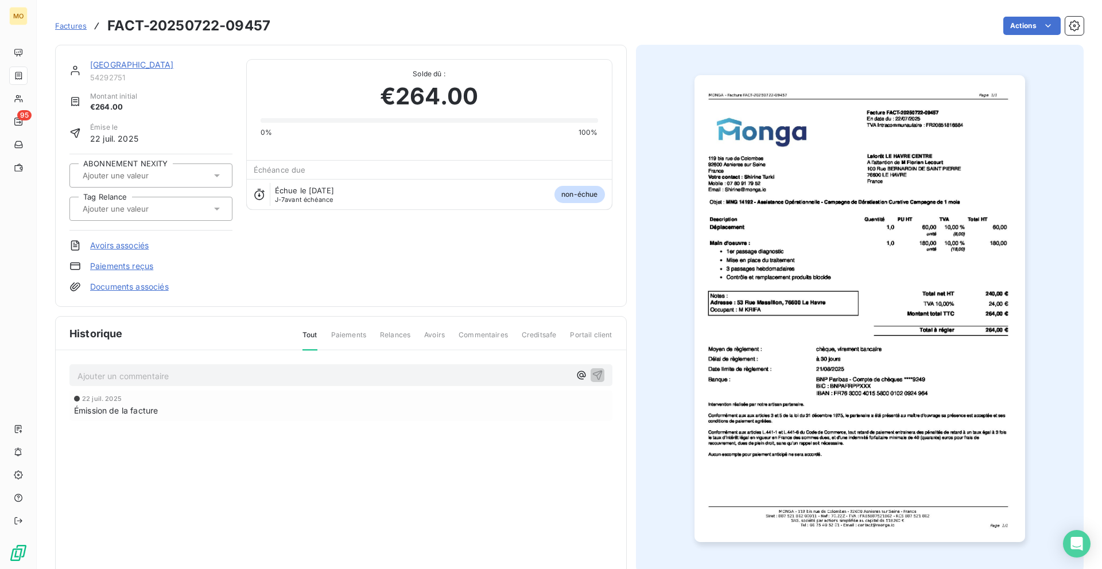
click at [736, 327] on img "button" at bounding box center [859, 308] width 331 height 467
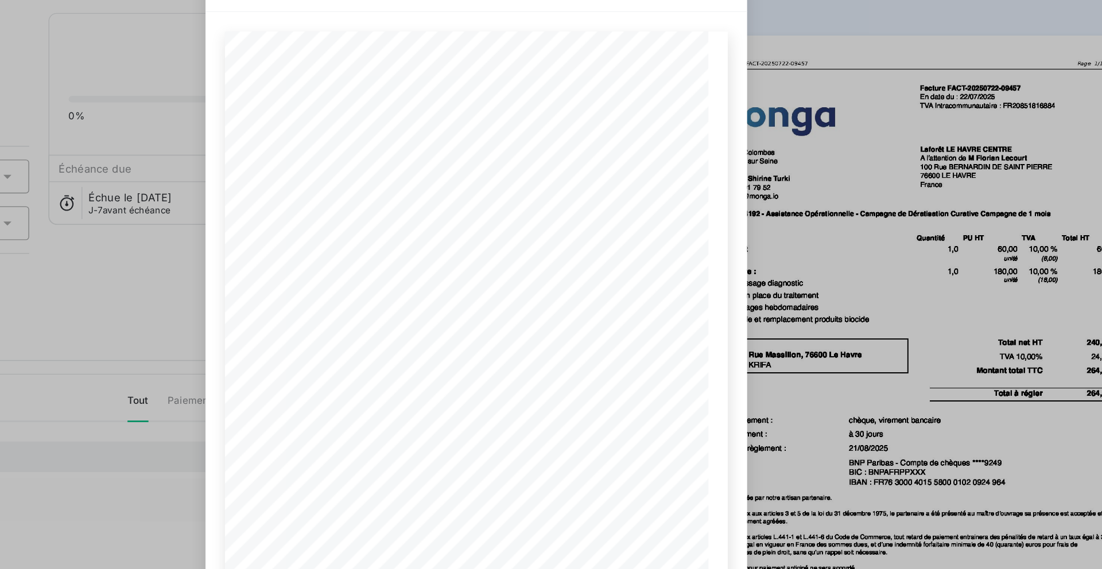
drag, startPoint x: 417, startPoint y: 309, endPoint x: 515, endPoint y: 311, distance: 98.2
click at [476, 311] on span "Adresse : [STREET_ADDRESS]" at bounding box center [435, 308] width 80 height 6
drag, startPoint x: 415, startPoint y: 308, endPoint x: 508, endPoint y: 307, distance: 93.5
click at [476, 307] on span "Adresse : [STREET_ADDRESS]" at bounding box center [435, 308] width 80 height 6
click at [326, 261] on div "FACT-20250722-09457.pdf [STREET_ADDRESS] Votre contact : [PERSON_NAME][GEOGRAPH…" at bounding box center [551, 284] width 1102 height 569
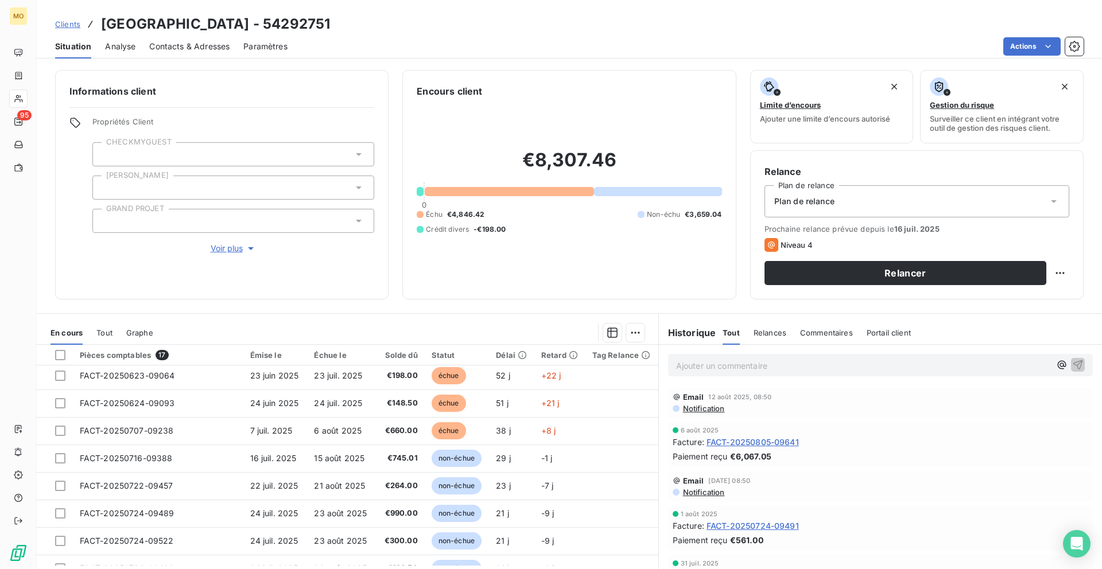
scroll to position [174, 0]
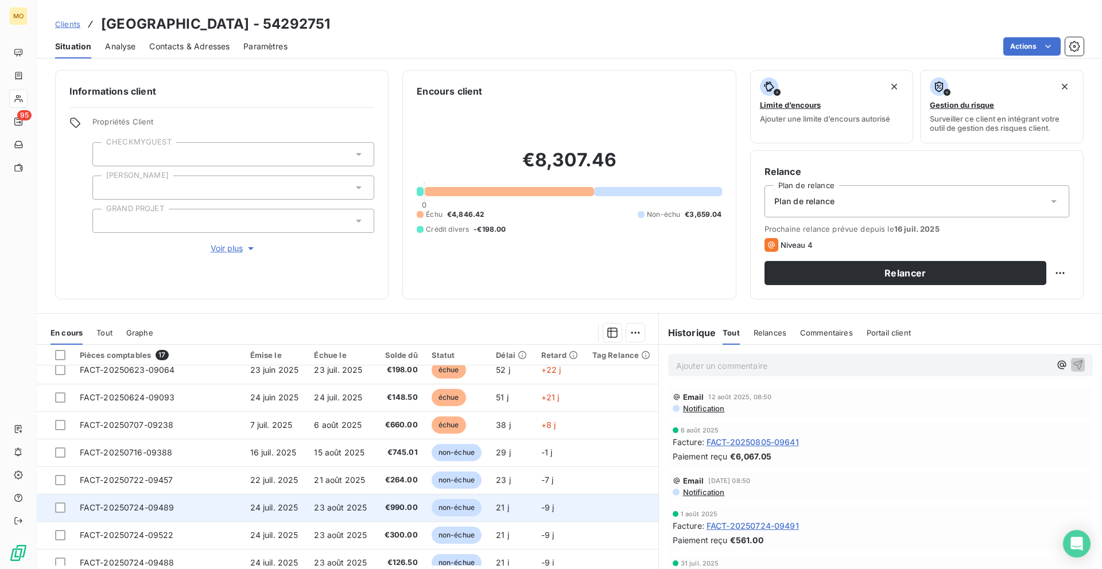
click at [213, 507] on td "FACT-20250724-09489" at bounding box center [158, 508] width 170 height 28
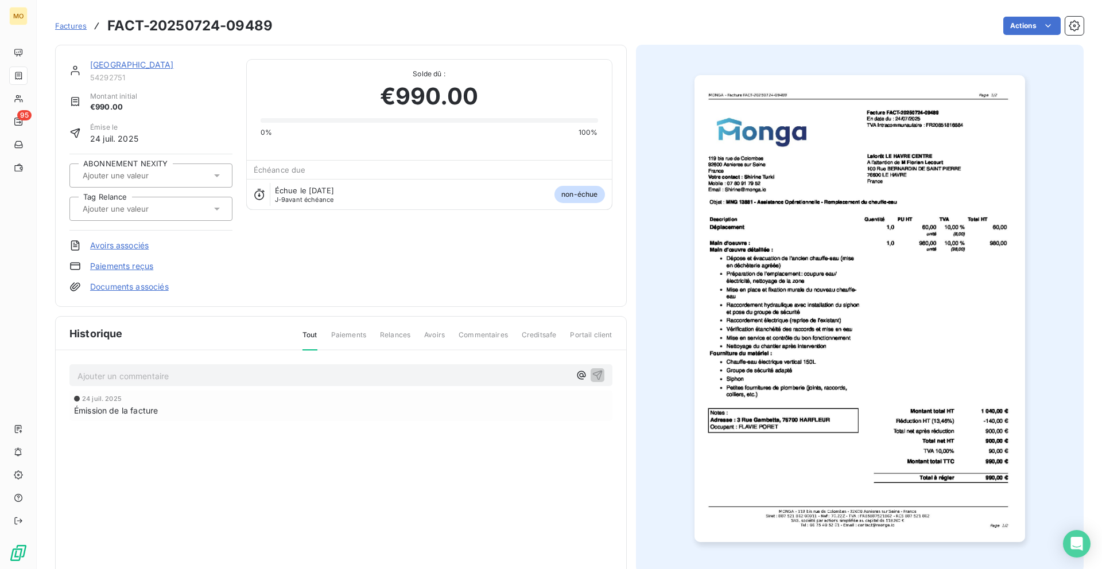
click at [752, 421] on img "button" at bounding box center [859, 308] width 331 height 467
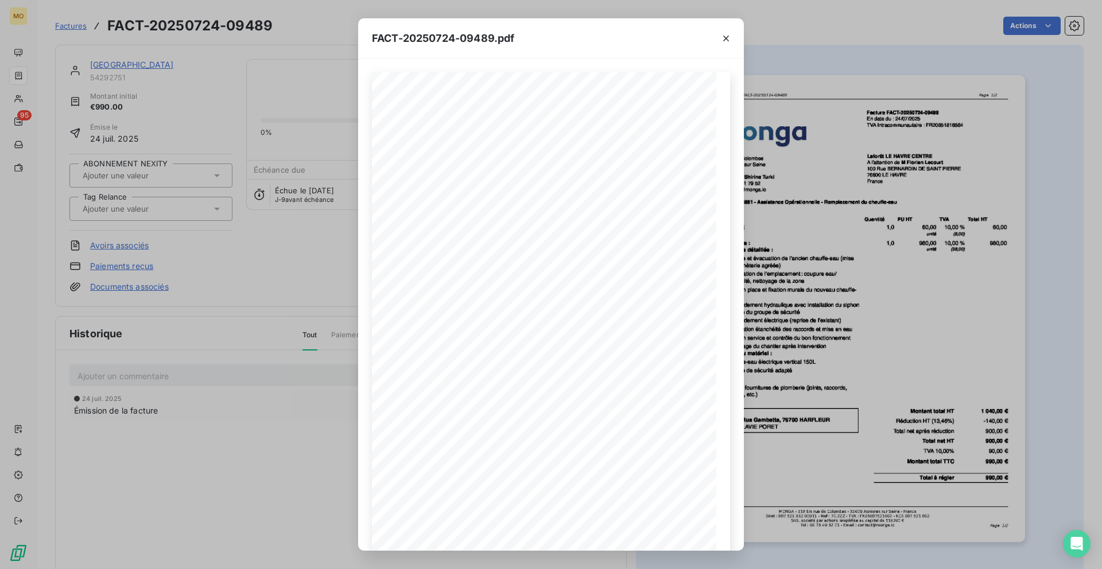
click at [135, 383] on div "FACT-20250724-09489.pdf [STREET_ADDRESS] Votre contact : [PERSON_NAME][GEOGRAPH…" at bounding box center [551, 284] width 1102 height 569
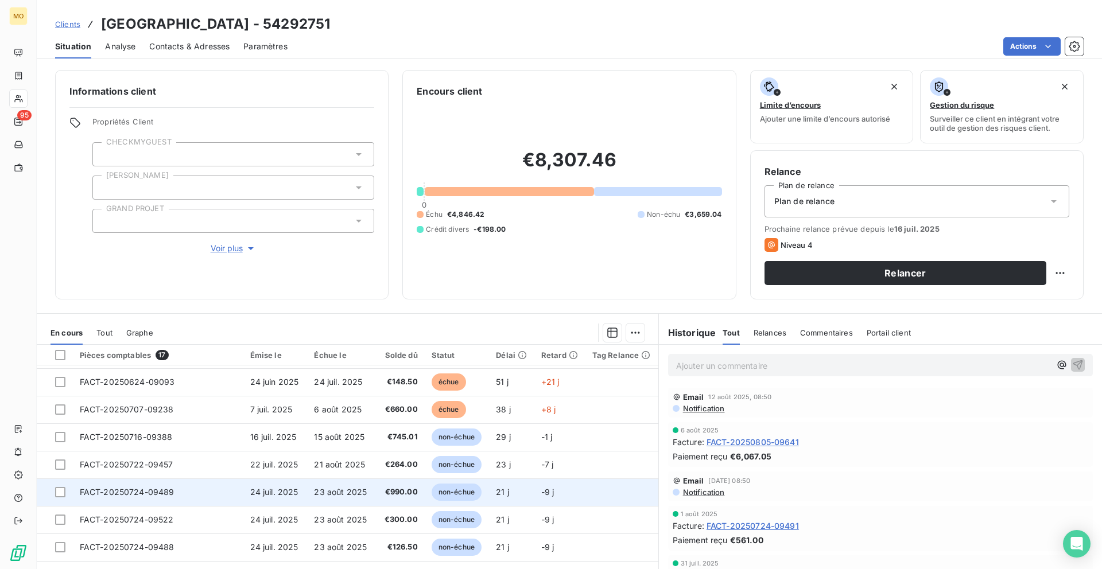
scroll to position [191, 0]
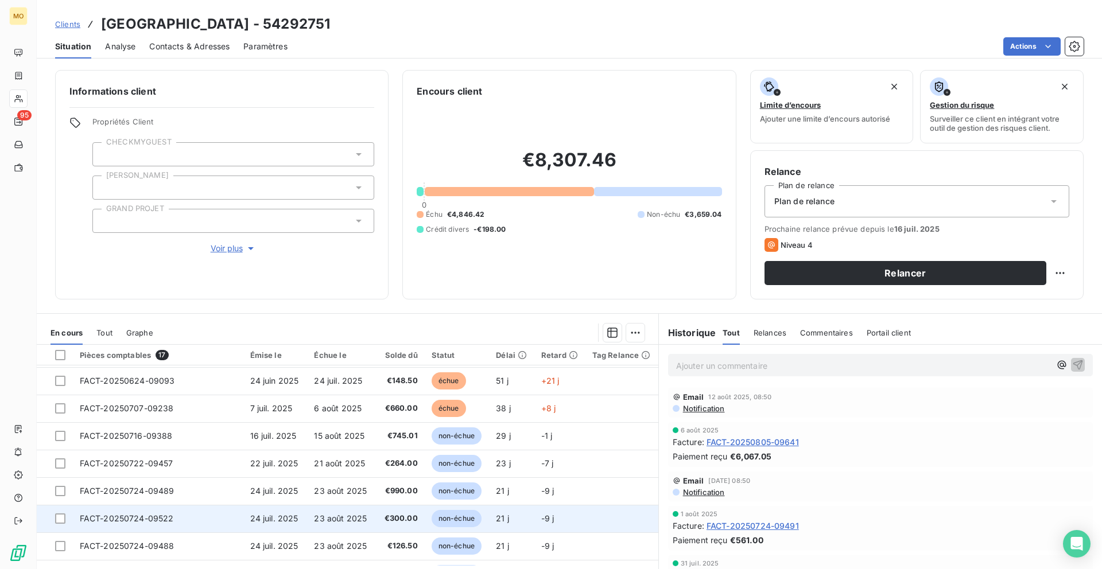
click at [375, 520] on td "€300.00" at bounding box center [400, 519] width 50 height 28
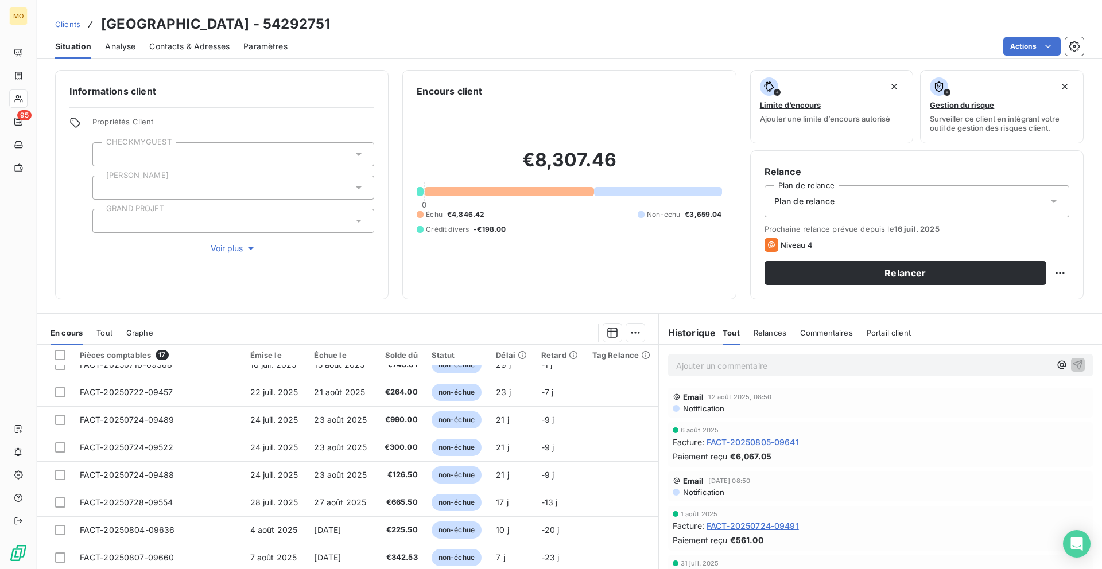
scroll to position [267, 0]
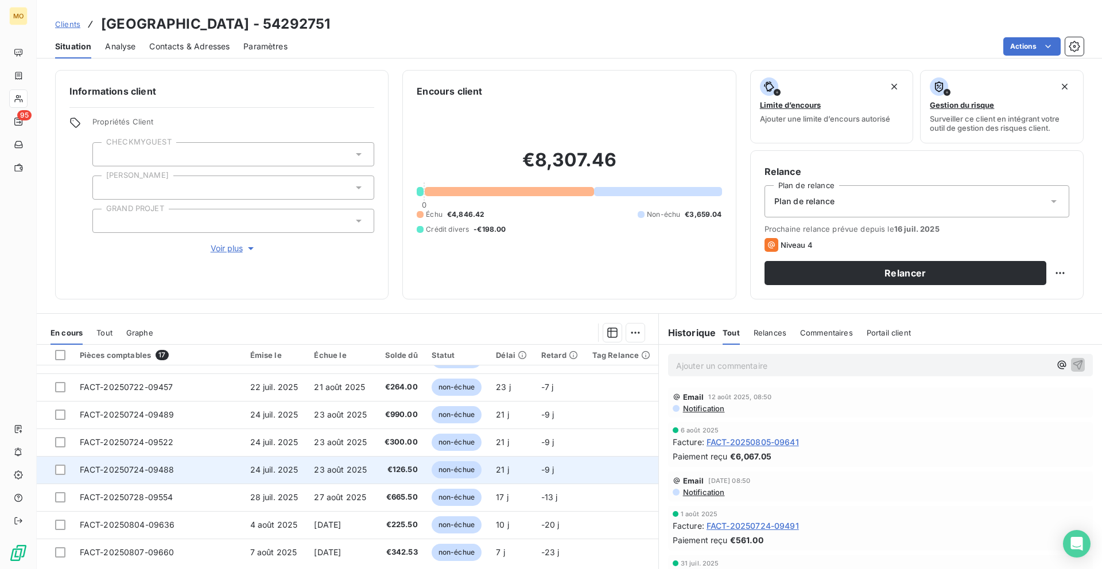
click at [356, 471] on span "23 août 2025" at bounding box center [340, 470] width 53 height 10
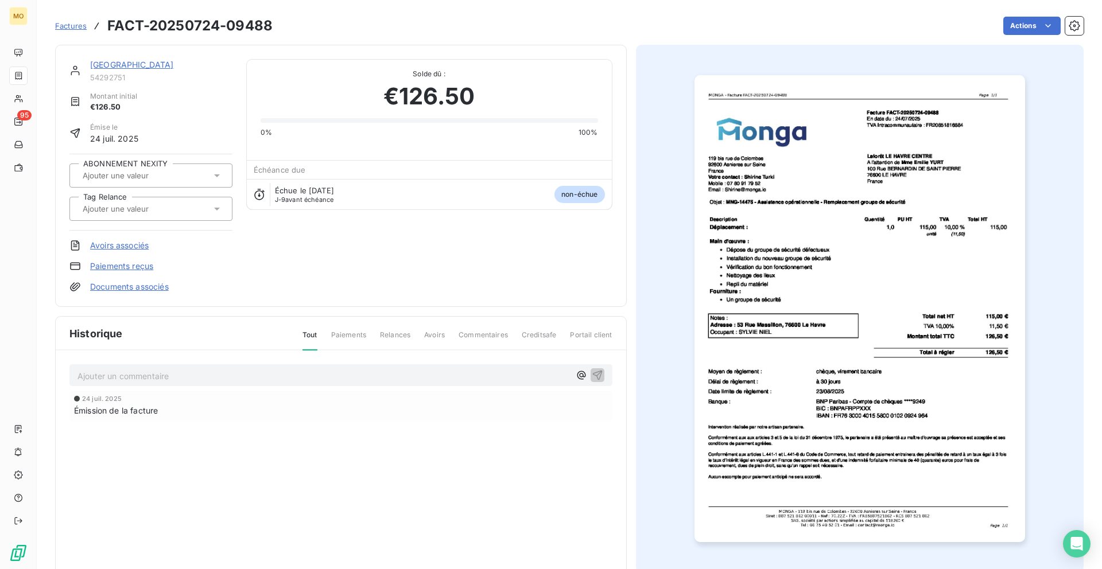
click at [889, 332] on img "button" at bounding box center [859, 308] width 331 height 467
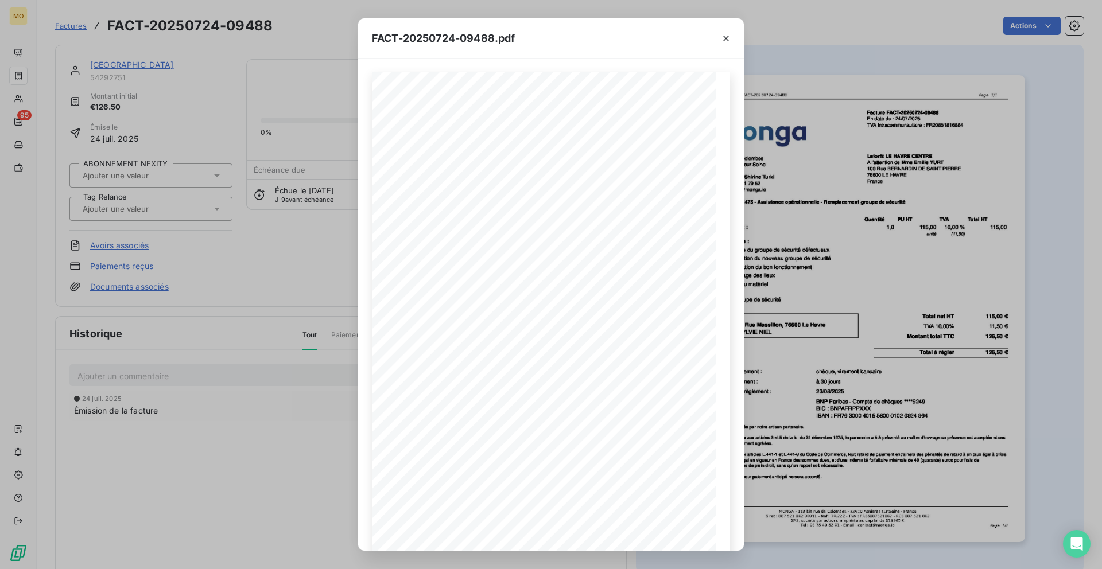
click at [259, 311] on div "FACT-20250724-09488.pdf [STREET_ADDRESS] Votre contact : [PERSON_NAME][GEOGRAPH…" at bounding box center [551, 284] width 1102 height 569
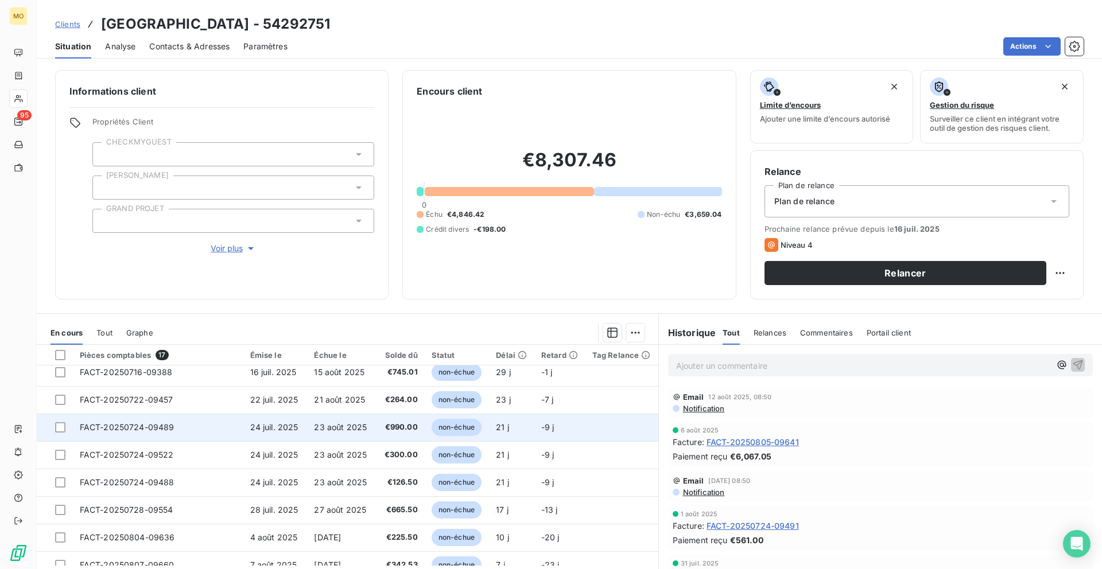
scroll to position [269, 0]
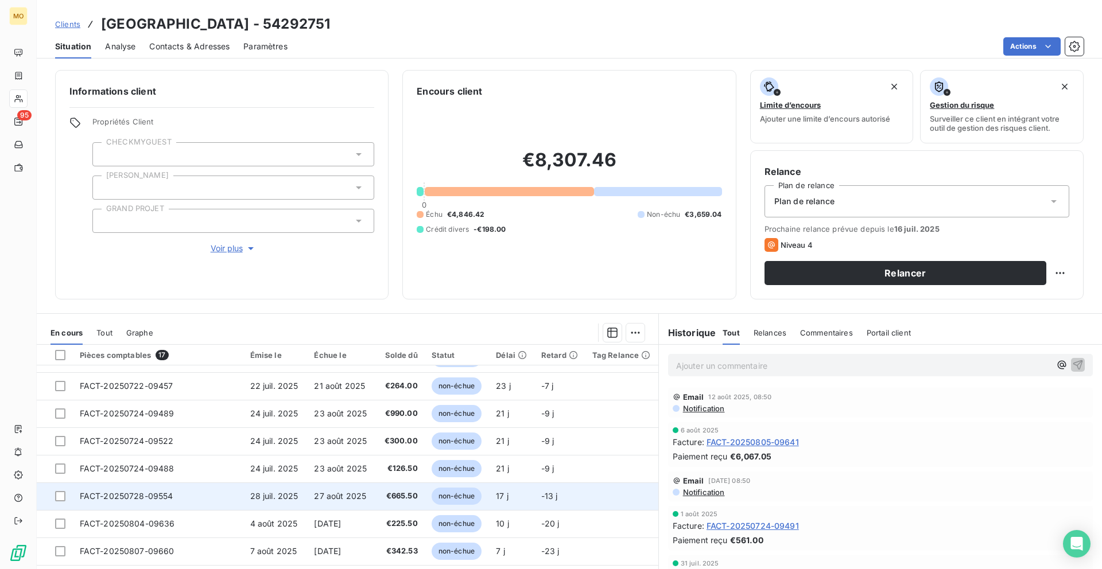
click at [287, 488] on td "28 juil. 2025" at bounding box center [275, 497] width 64 height 28
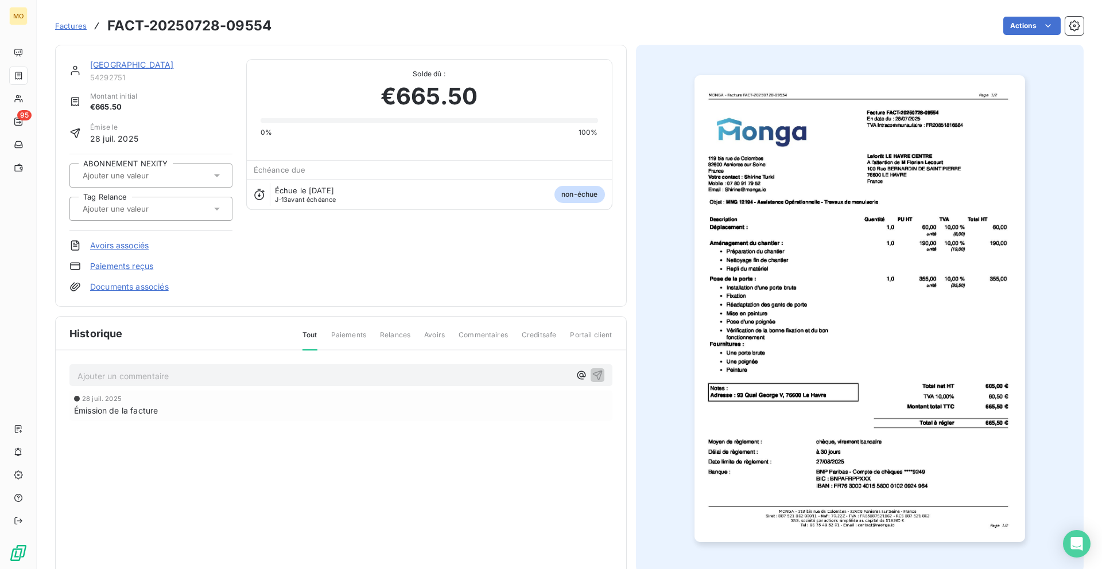
click at [744, 307] on img "button" at bounding box center [859, 308] width 331 height 467
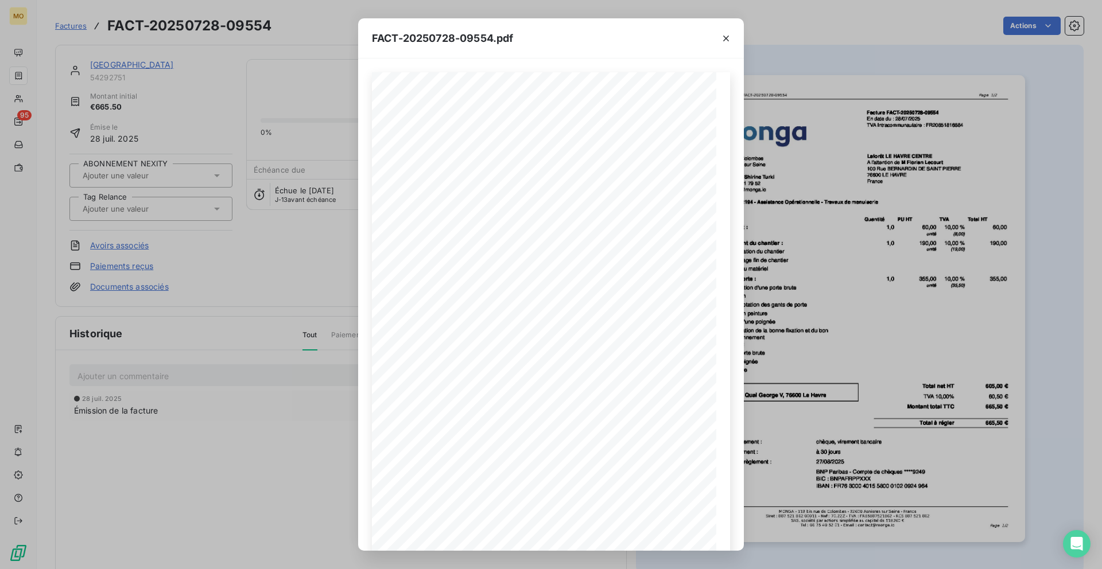
click at [274, 340] on div "FACT-20250728-09554.pdf [STREET_ADDRESS] Votre contact : [PERSON_NAME][GEOGRAPH…" at bounding box center [551, 284] width 1102 height 569
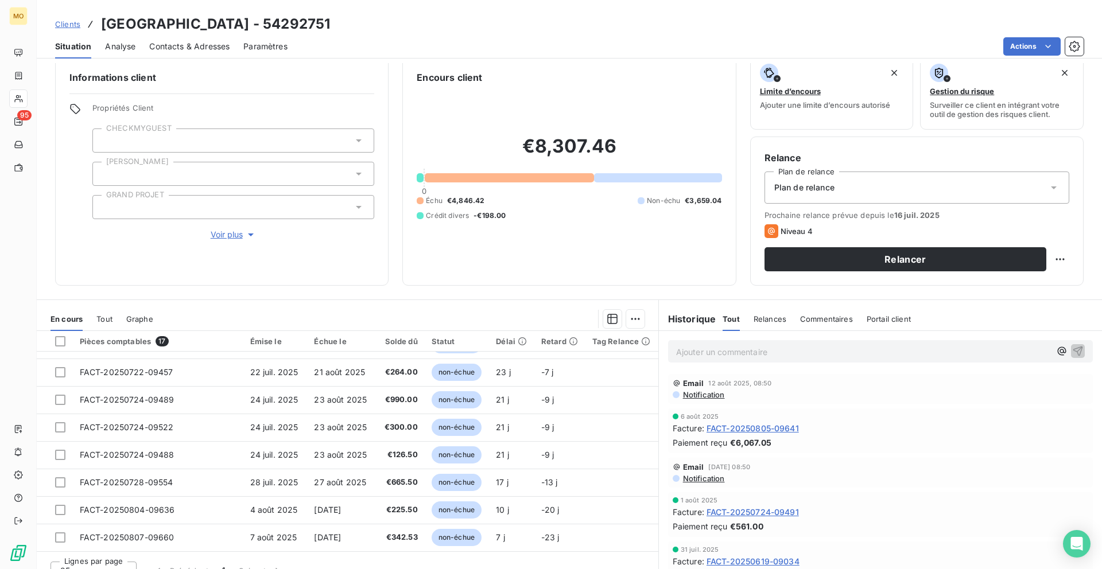
scroll to position [31, 0]
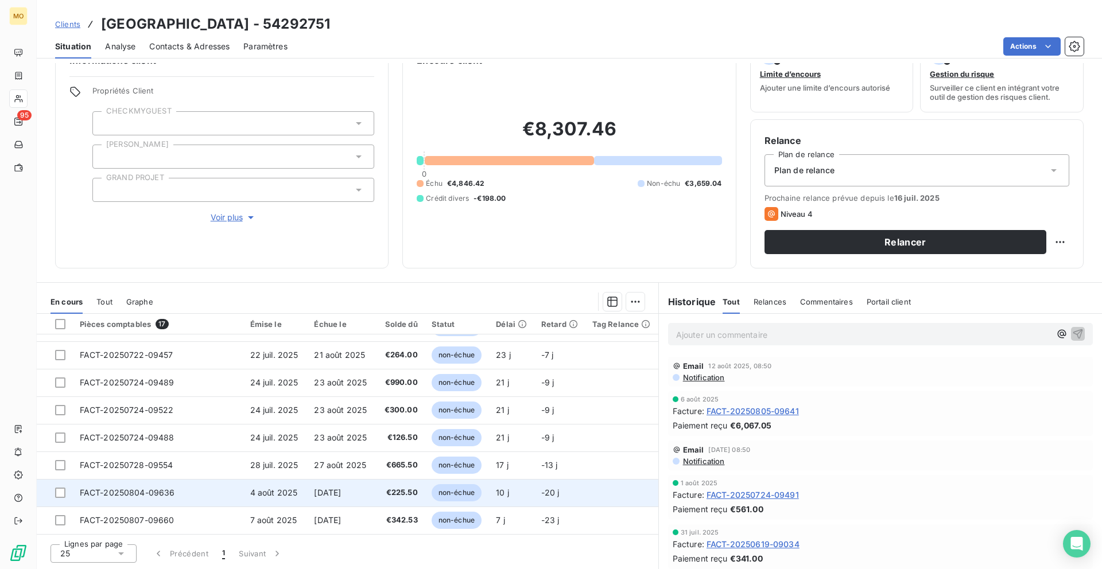
click at [181, 494] on td "FACT-20250804-09636" at bounding box center [158, 493] width 170 height 28
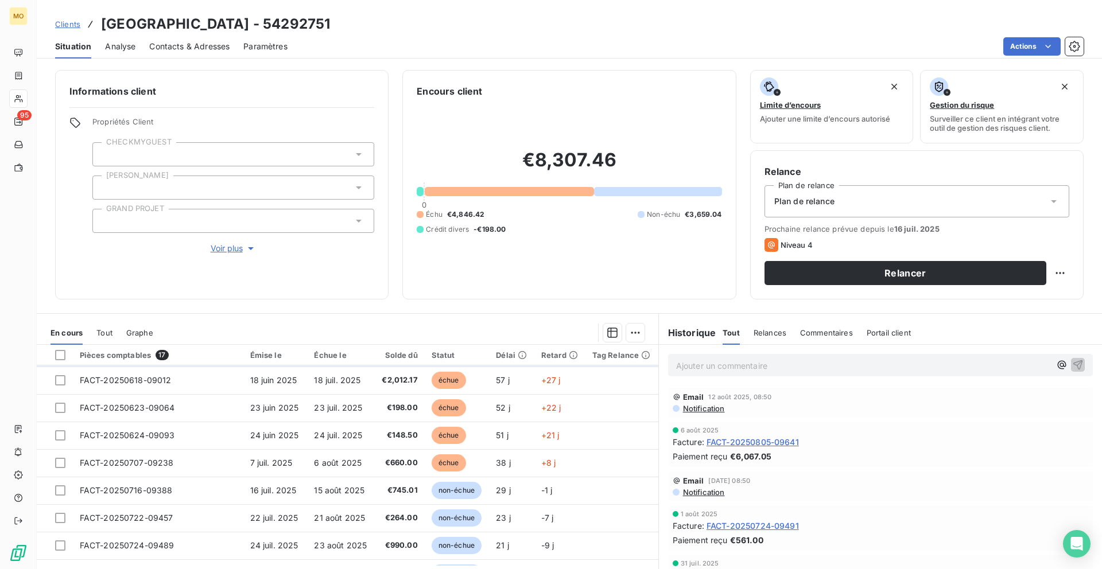
scroll to position [269, 0]
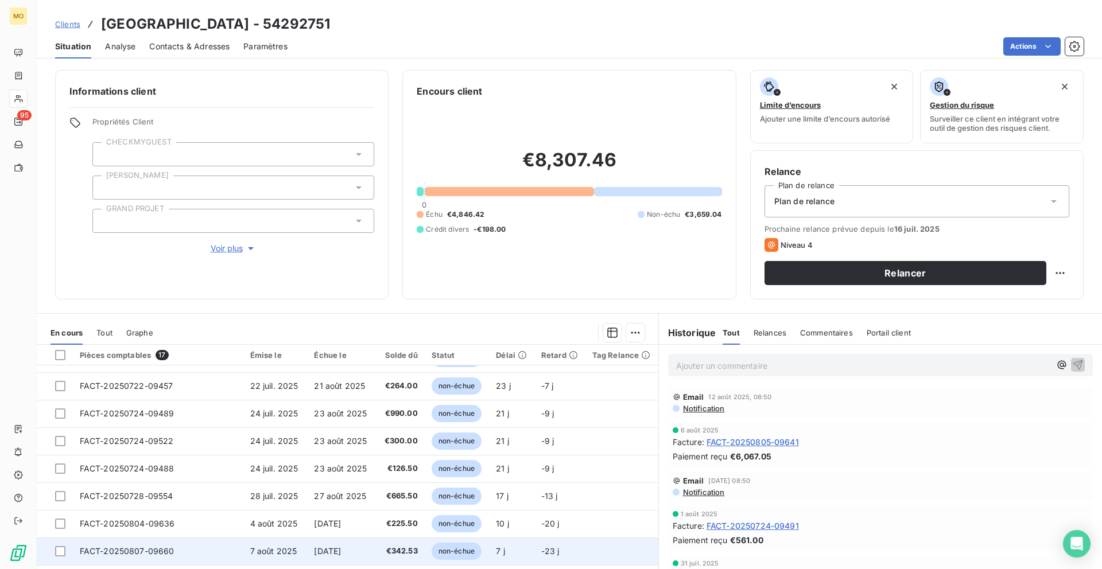
click at [269, 541] on td "7 août 2025" at bounding box center [275, 552] width 64 height 28
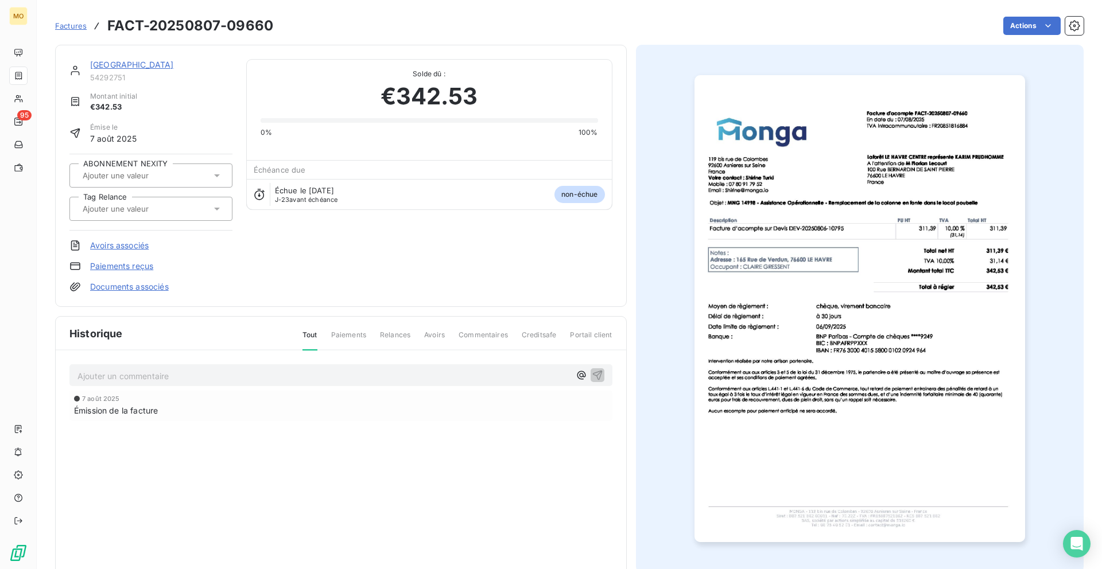
click at [722, 332] on img "button" at bounding box center [859, 308] width 331 height 467
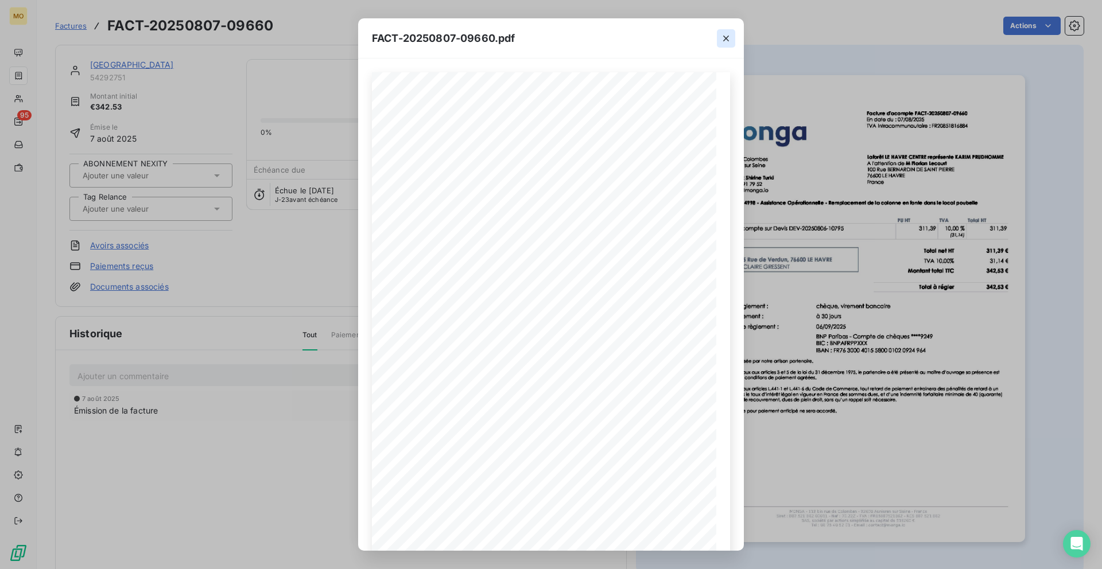
click at [719, 40] on button "button" at bounding box center [726, 38] width 18 height 18
